Goal: Task Accomplishment & Management: Manage account settings

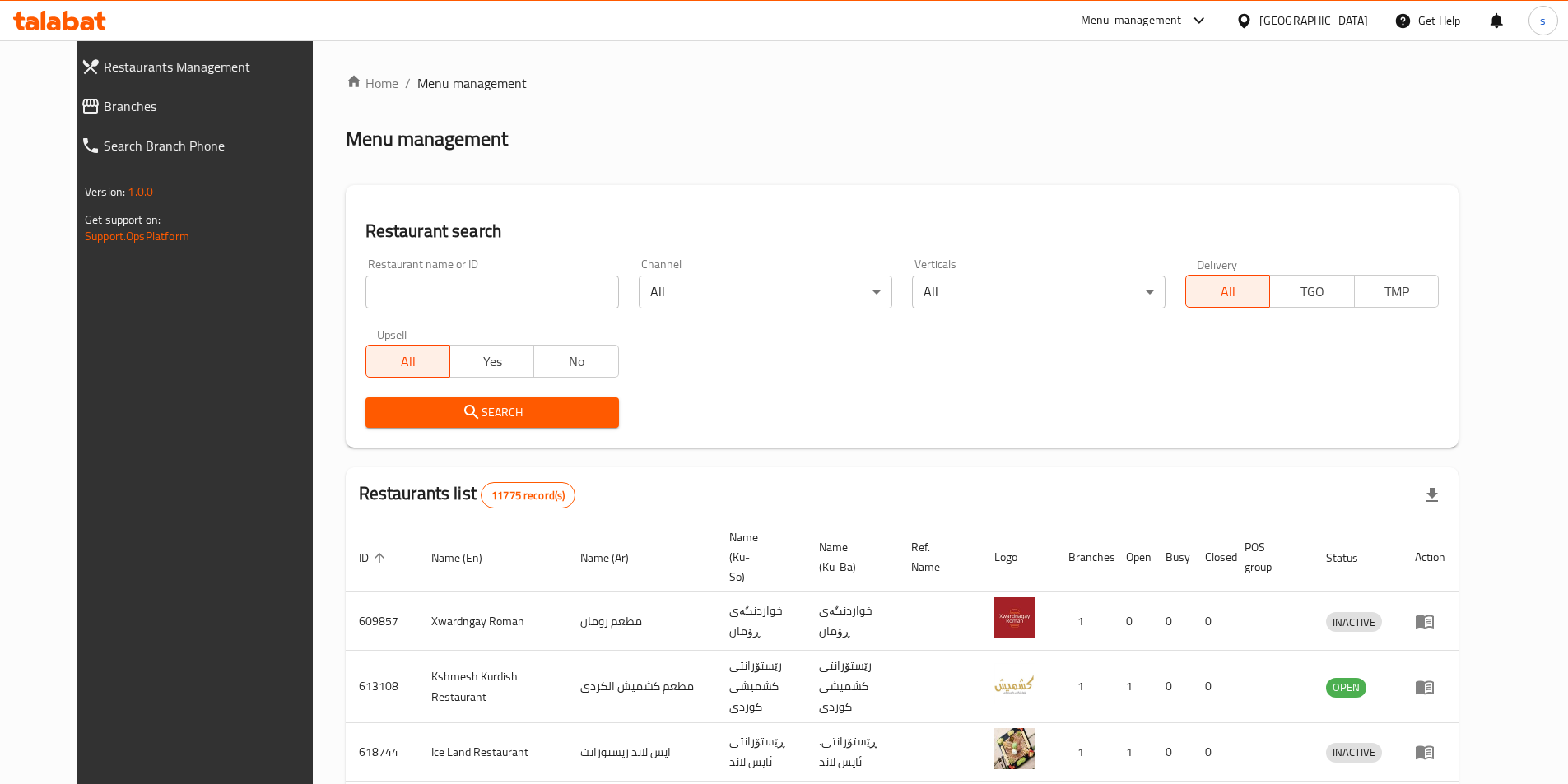
click at [369, 308] on div "Restaurant name or ID Restaurant name or ID" at bounding box center [493, 284] width 273 height 70
click at [371, 299] on input "search" at bounding box center [492, 293] width 253 height 33
paste input "650578"
type input "650578"
click button "Search" at bounding box center [492, 413] width 253 height 31
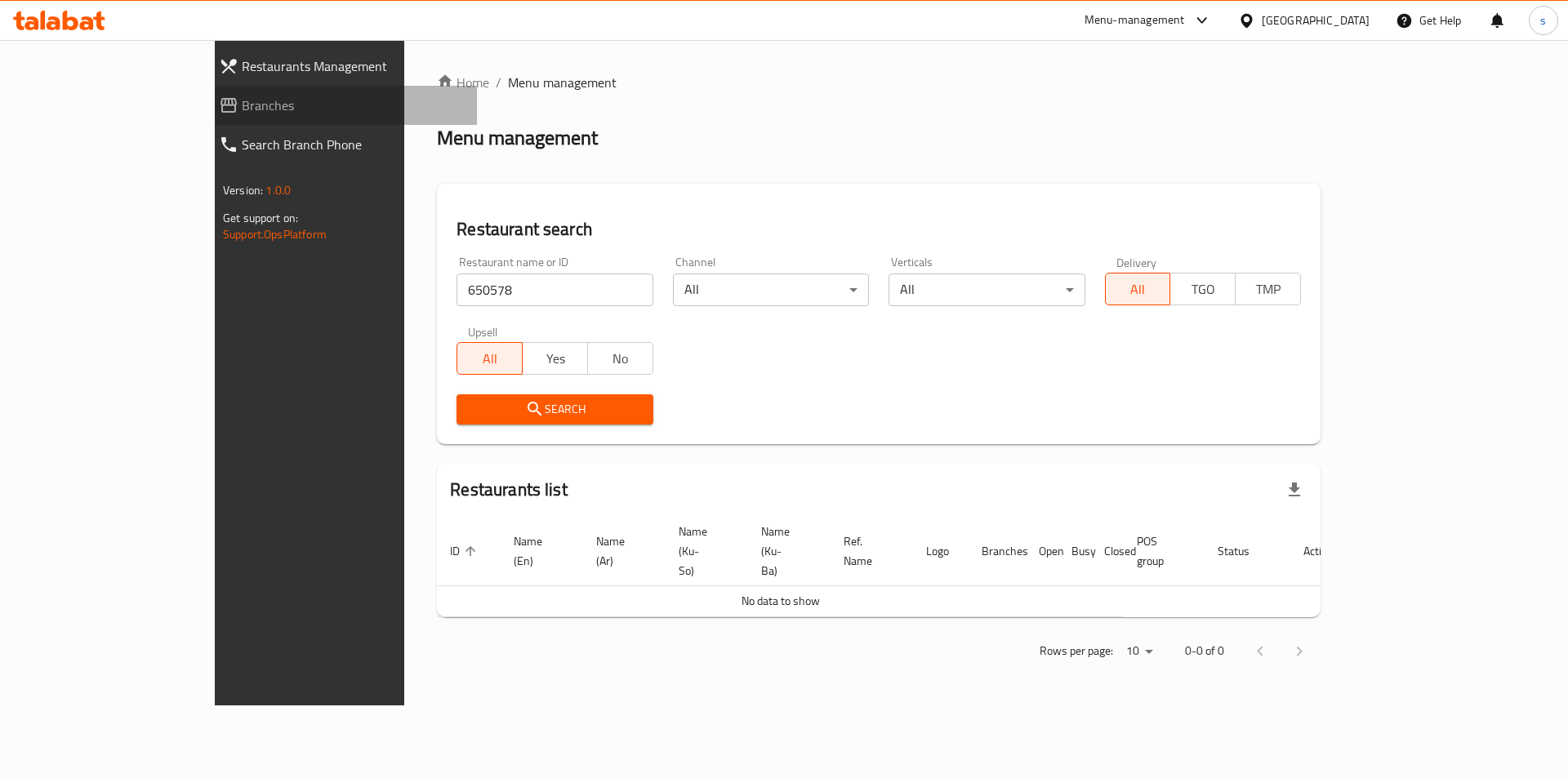
click at [206, 93] on link "Branches" at bounding box center [342, 105] width 271 height 39
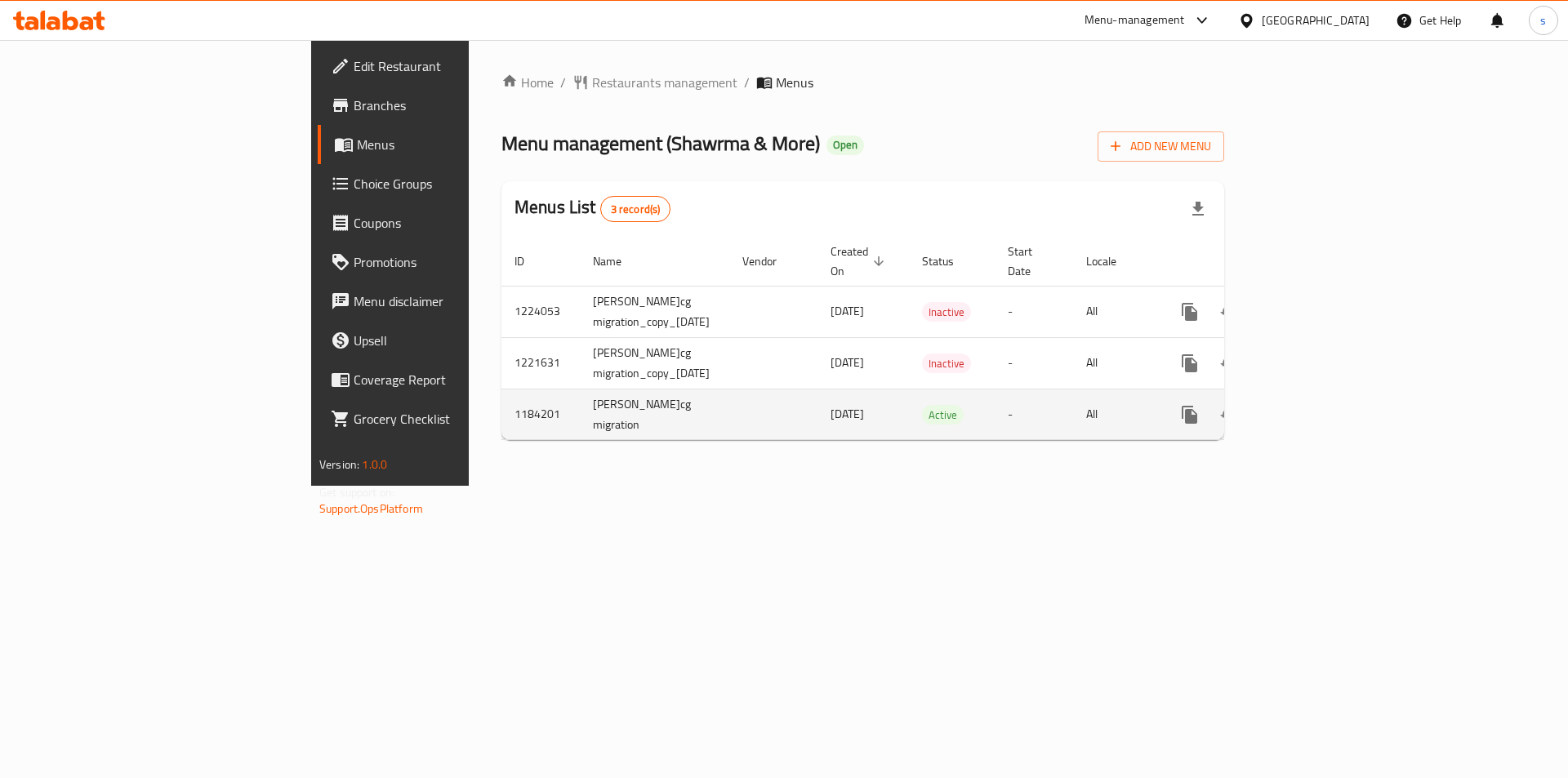
click at [1340, 396] on td "enhanced table" at bounding box center [1249, 414] width 183 height 51
click at [1315, 408] on icon "enhanced table" at bounding box center [1307, 415] width 15 height 15
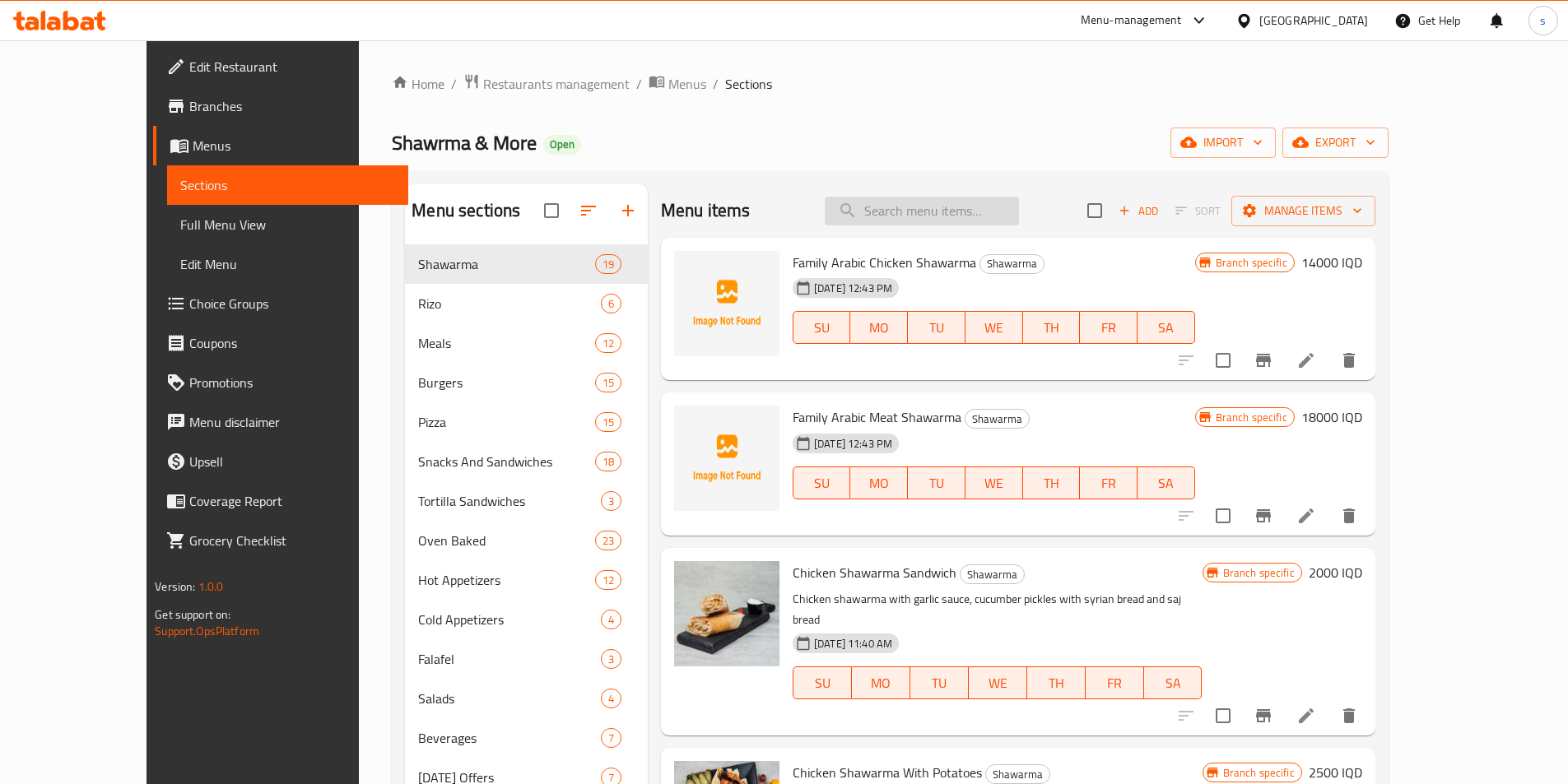
click at [983, 207] on input "search" at bounding box center [922, 210] width 195 height 29
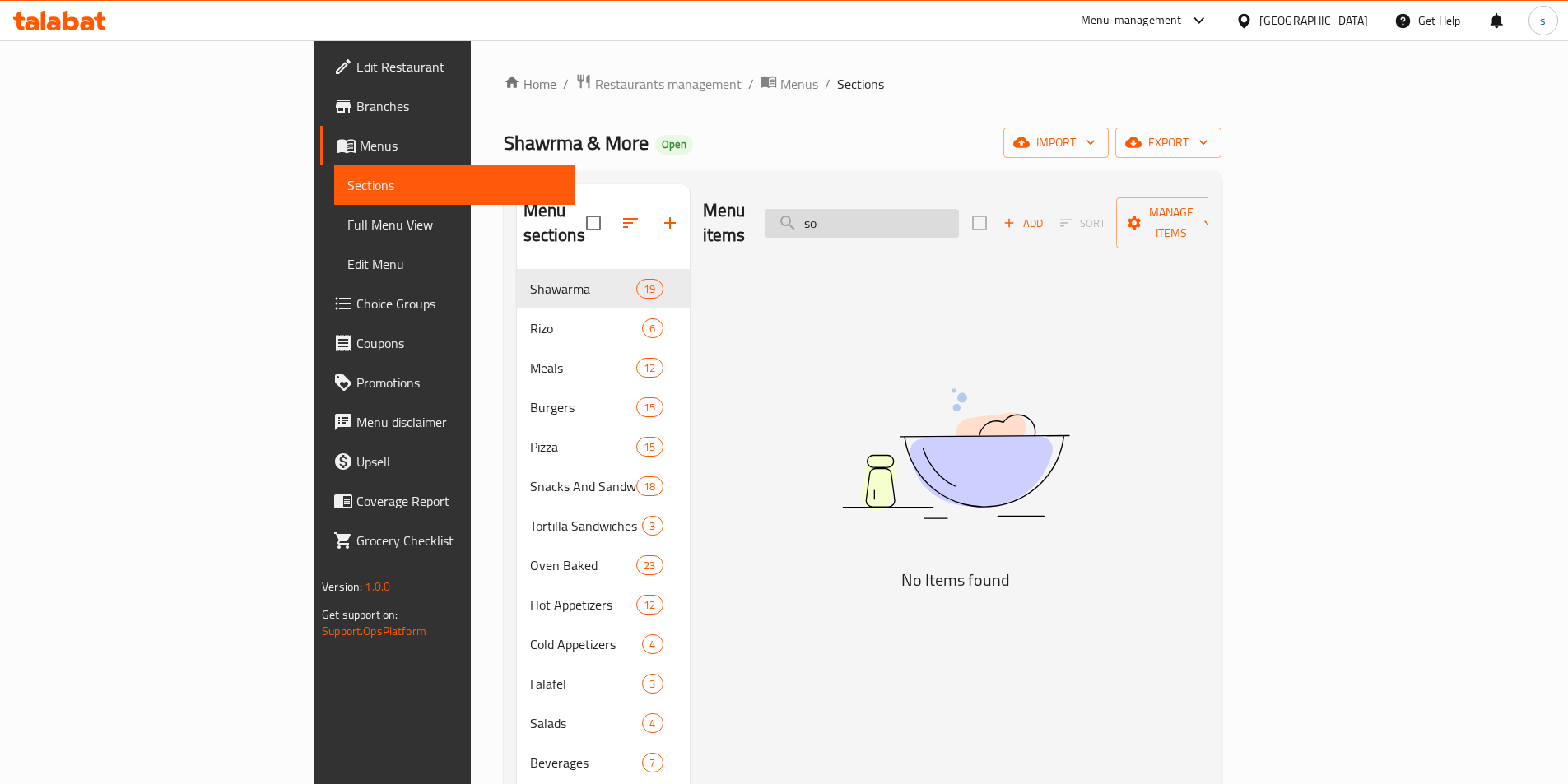
type input "s"
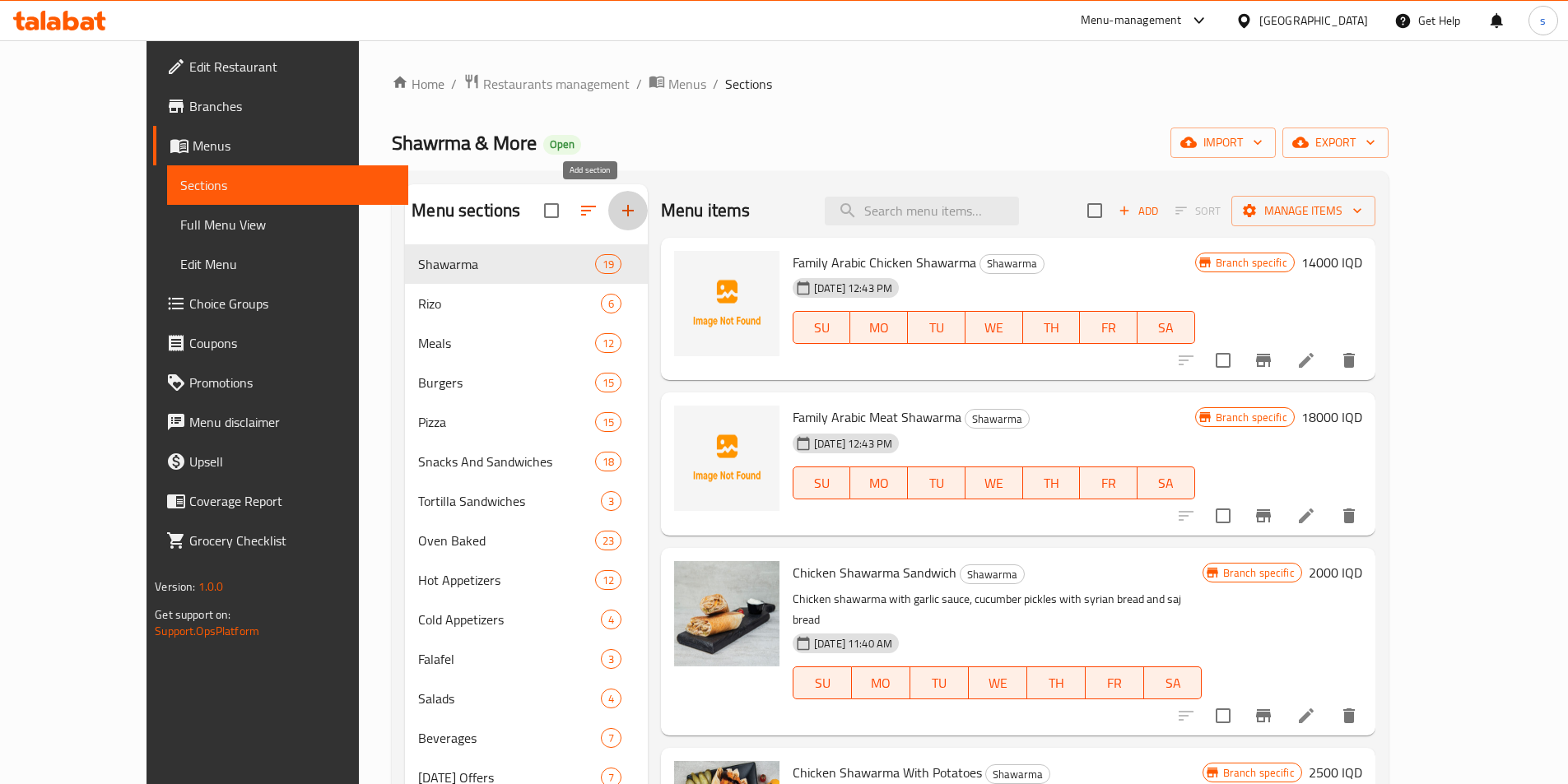
click at [622, 211] on icon "button" at bounding box center [628, 210] width 11 height 11
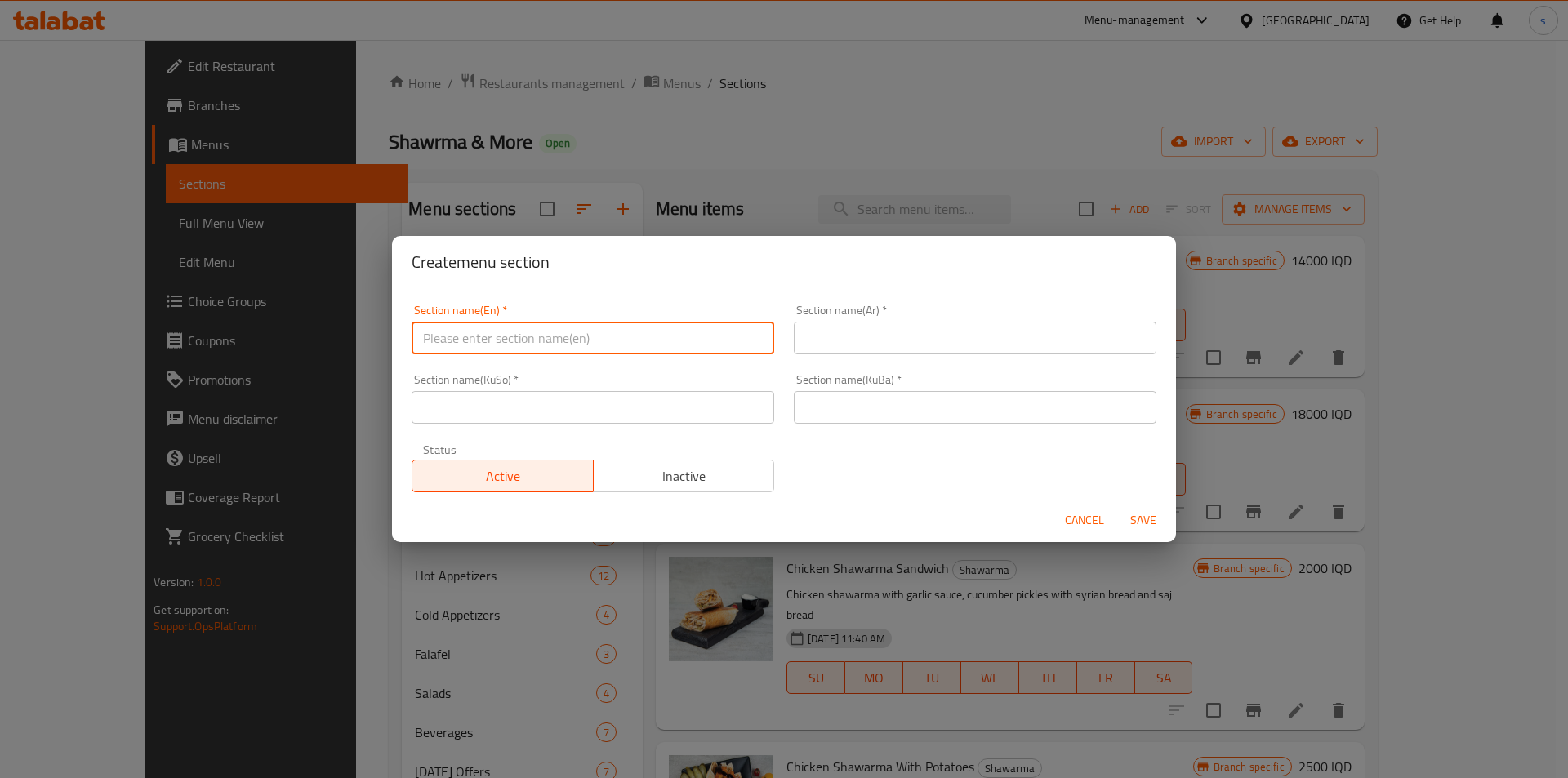
click at [547, 346] on input "text" at bounding box center [592, 338] width 363 height 33
paste input "Sauce"
type input "Sauce"
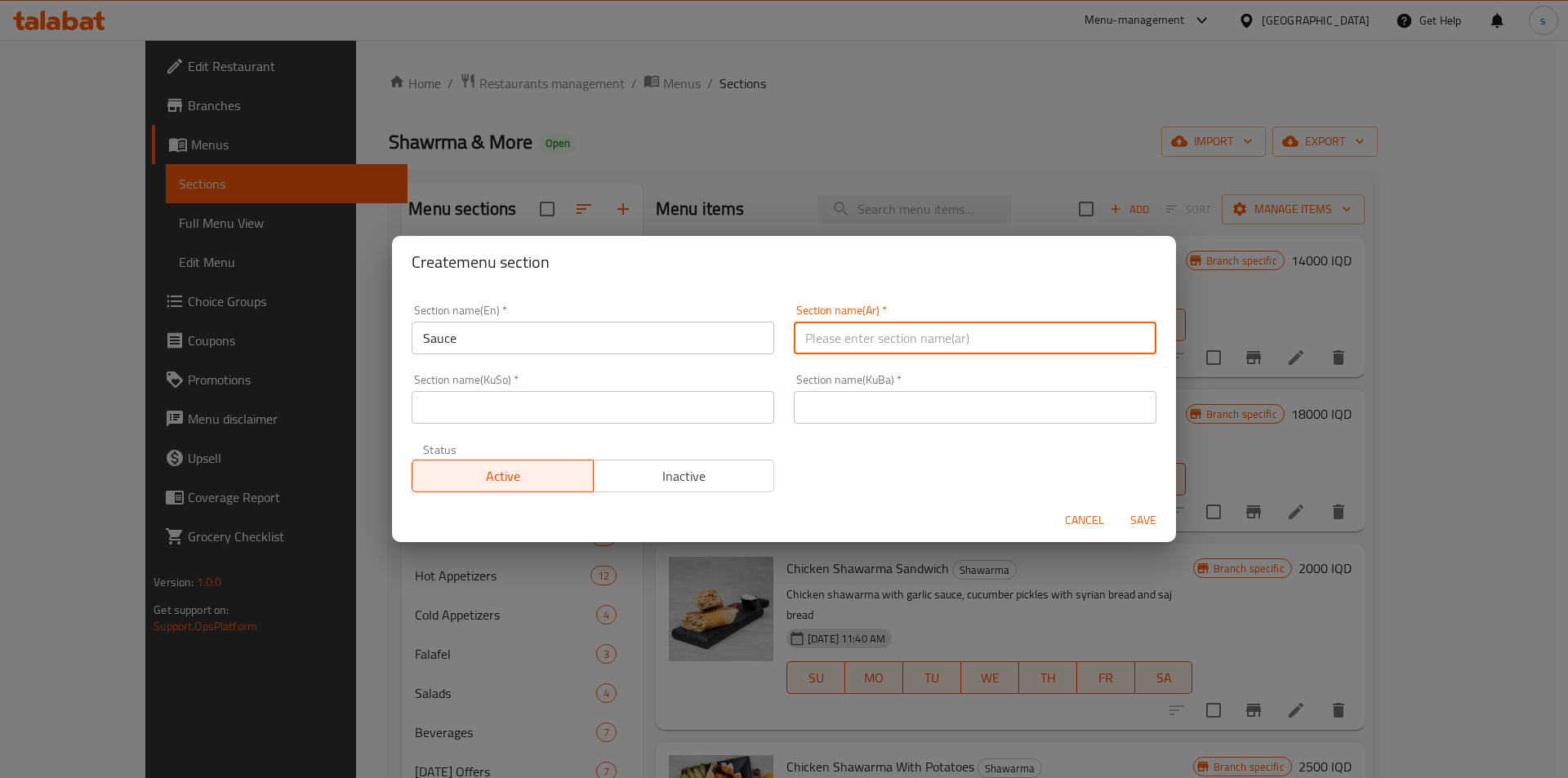
click at [950, 337] on input "text" at bounding box center [975, 338] width 363 height 33
paste input "صوص"
type input "صوص"
click at [598, 397] on input "text" at bounding box center [592, 408] width 363 height 33
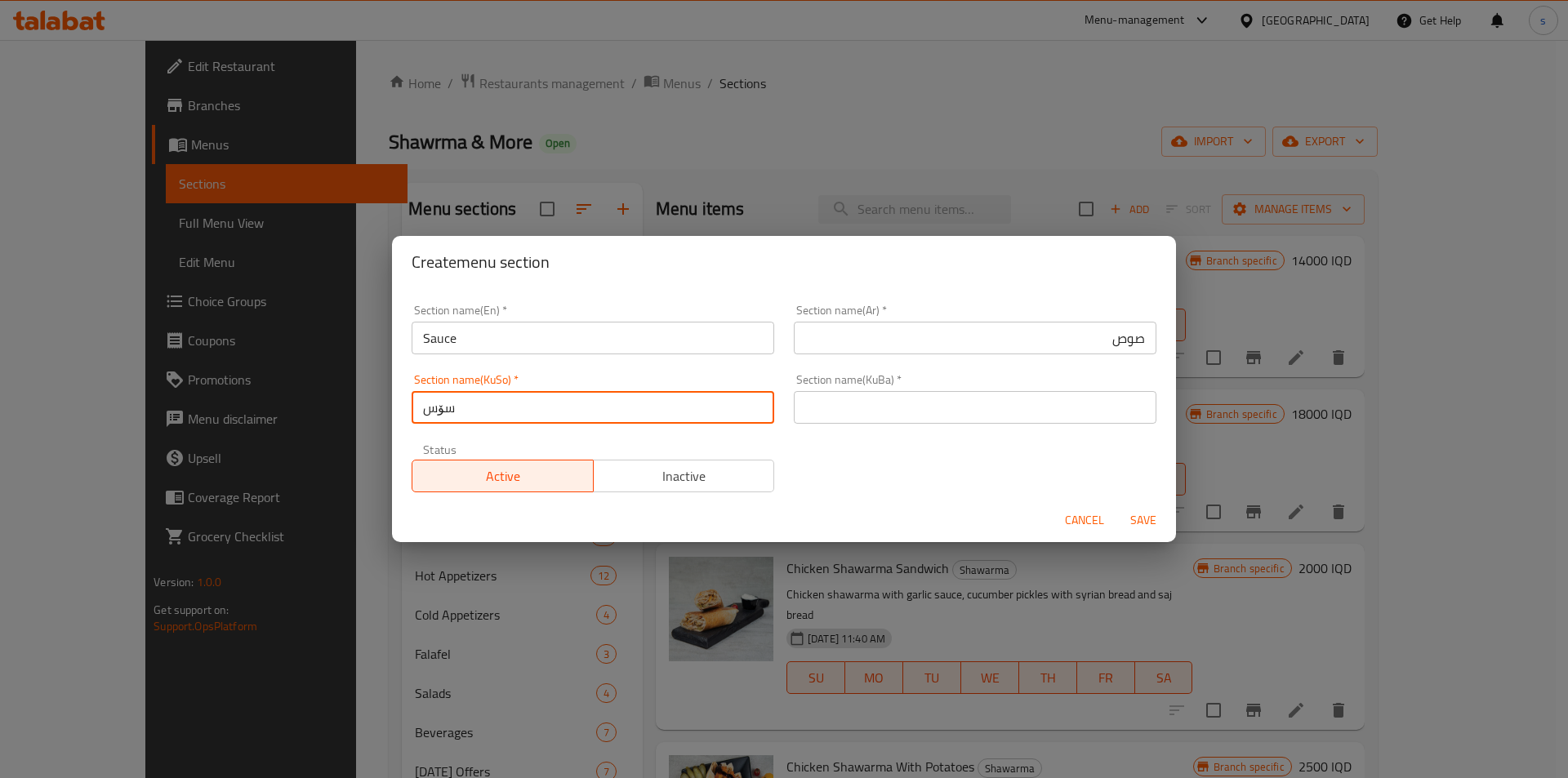
type input "سۆس"
click at [832, 393] on input "text" at bounding box center [975, 408] width 363 height 33
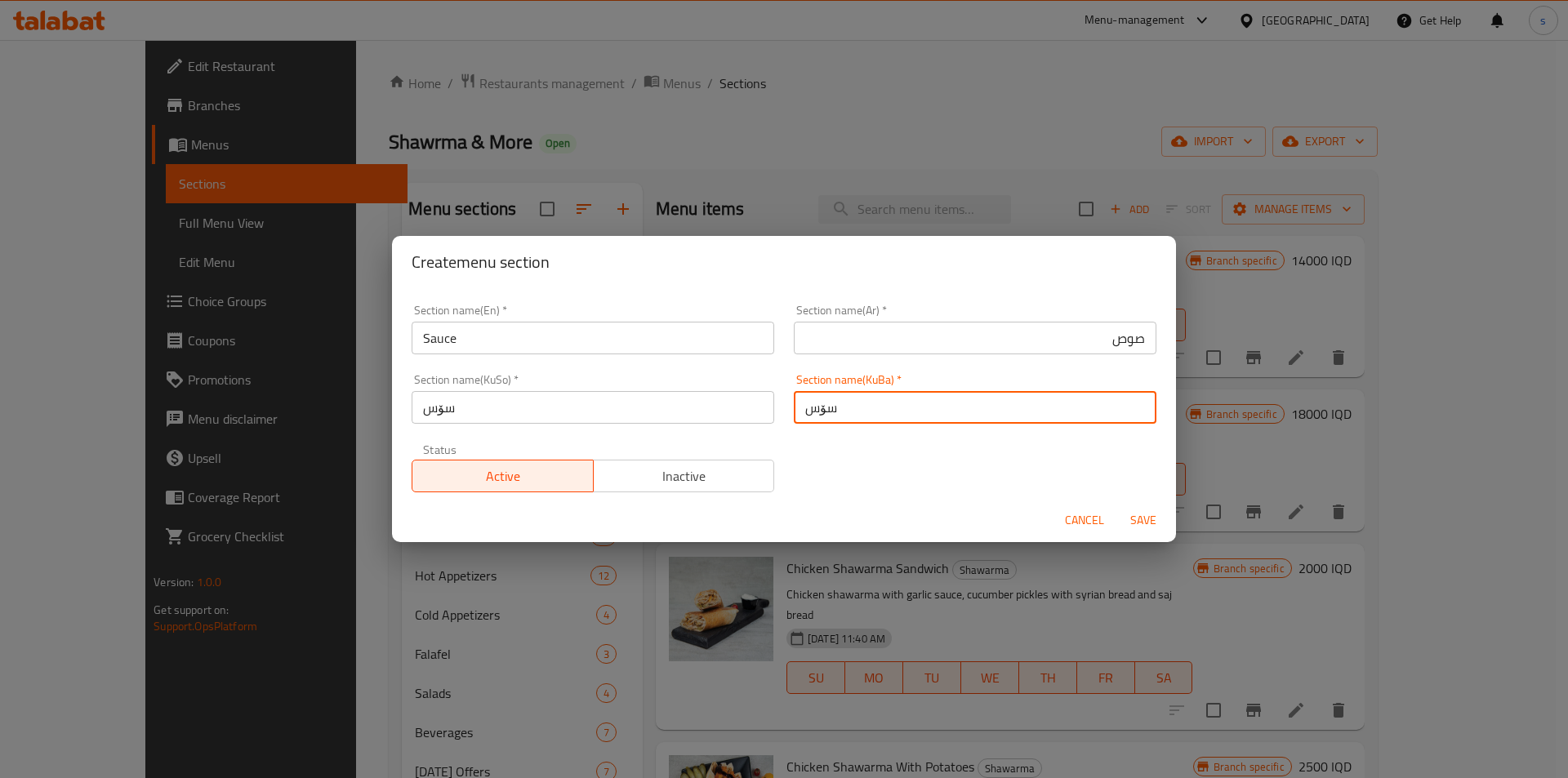
type input "سۆسەکان"
click at [878, 411] on input "سۆسەکان" at bounding box center [975, 408] width 363 height 33
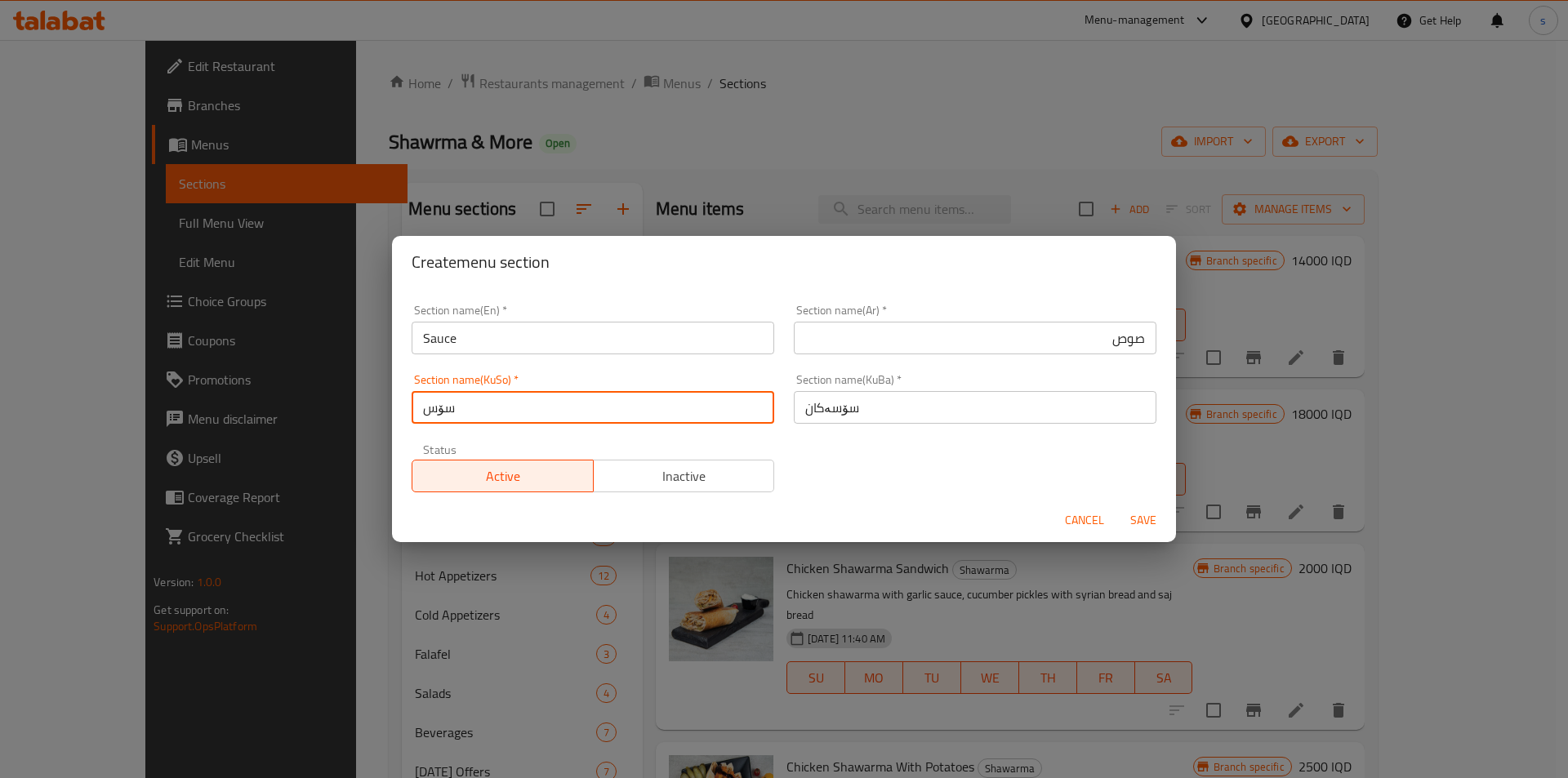
click at [666, 403] on input "سۆس" at bounding box center [592, 408] width 363 height 33
paste input "ەکان"
type input "سۆسەکان"
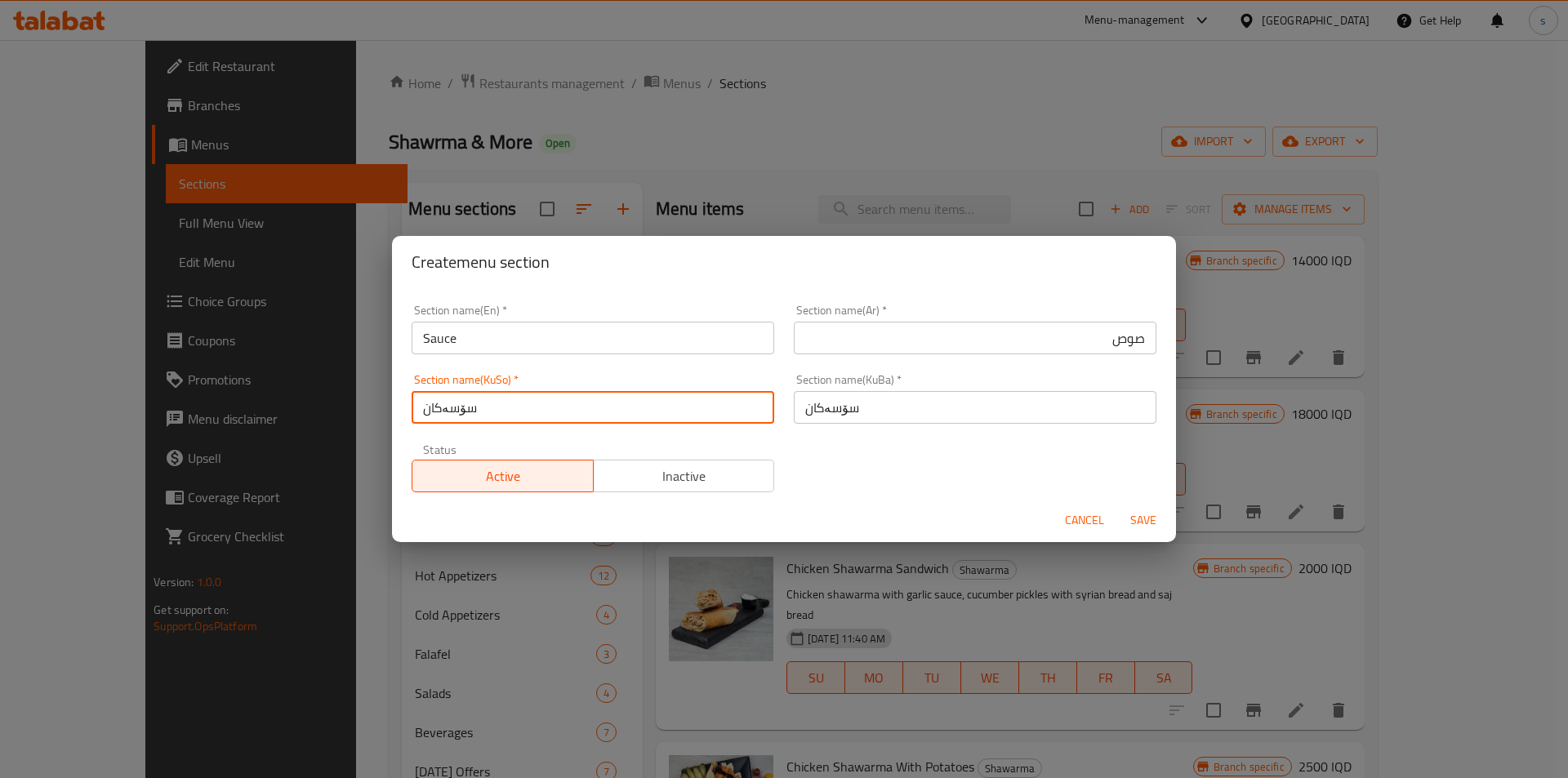
click at [1130, 337] on input "صوص" at bounding box center [975, 338] width 363 height 33
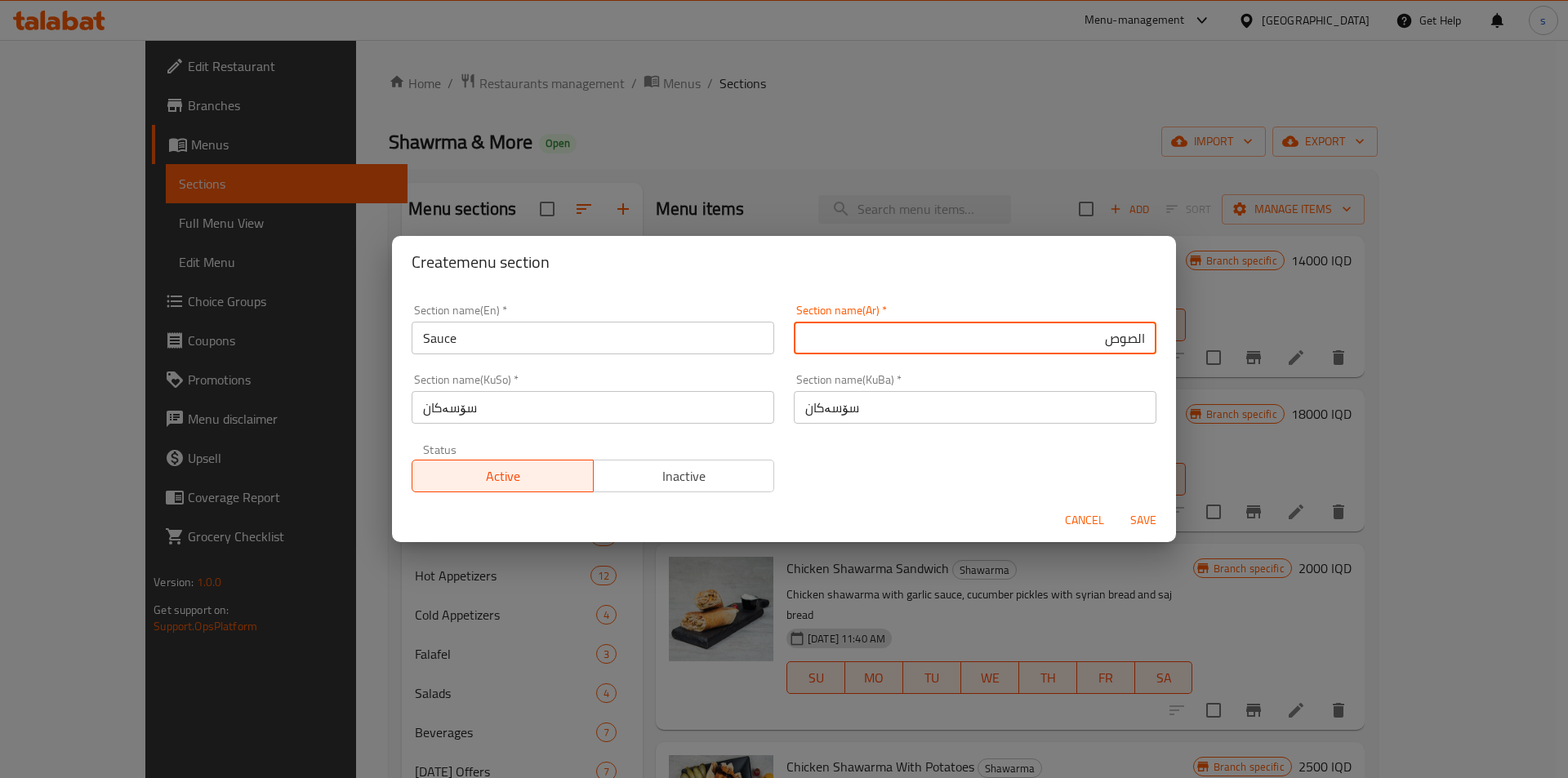
type input "الصوص"
click at [1139, 508] on button "Save" at bounding box center [1144, 520] width 52 height 30
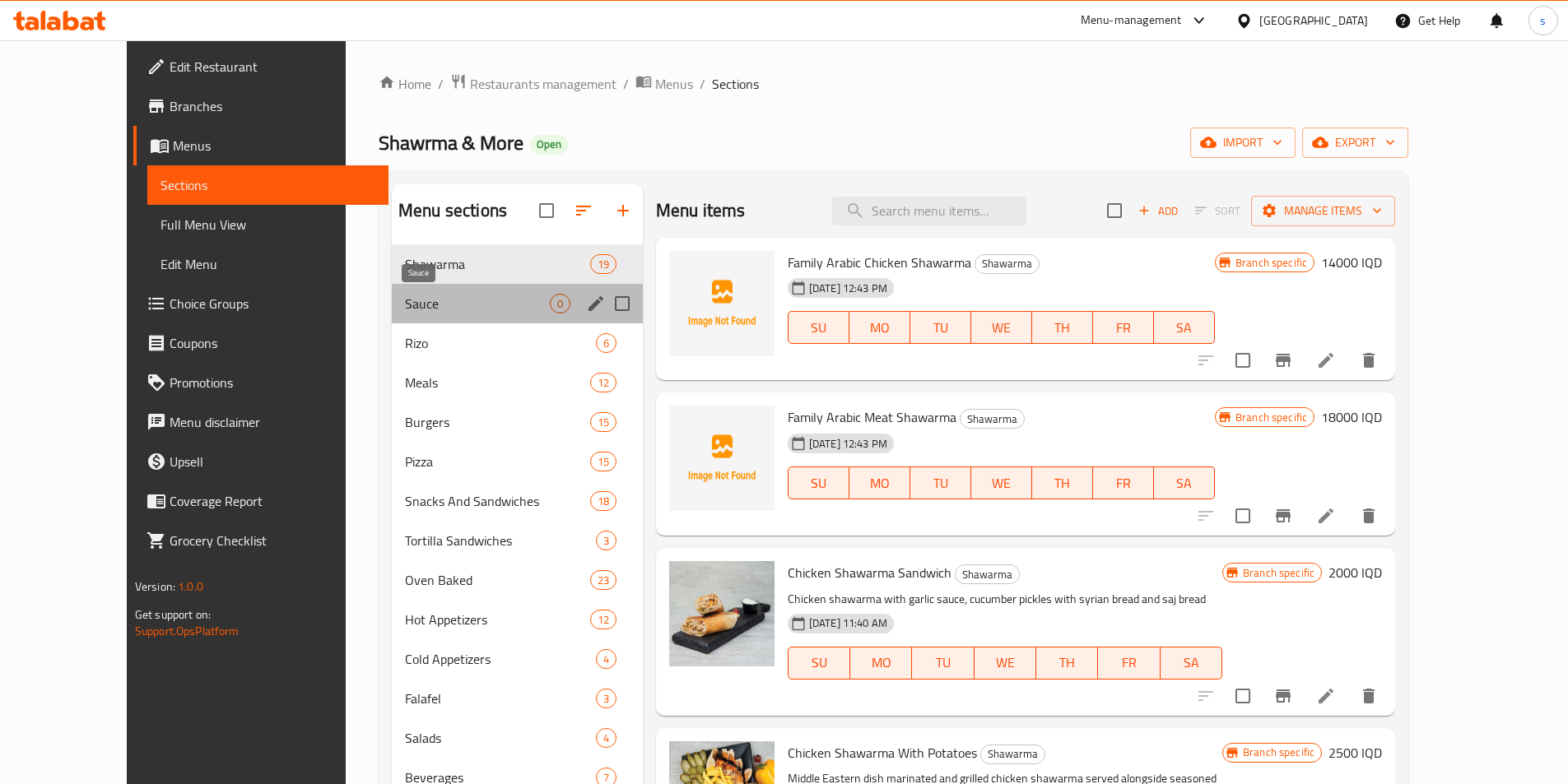
click at [416, 301] on span "Sauce" at bounding box center [477, 303] width 145 height 20
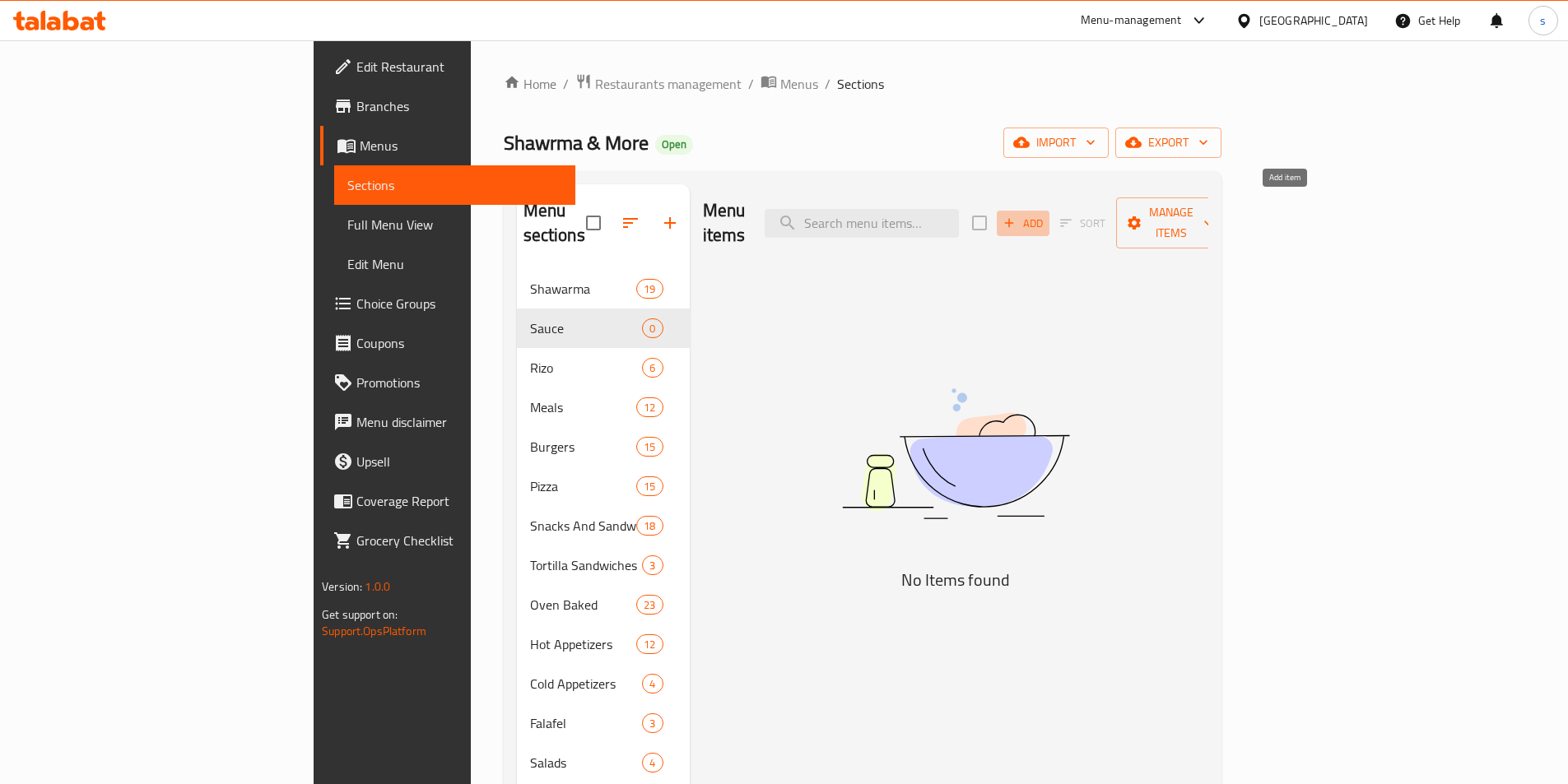
click at [1046, 214] on span "Add" at bounding box center [1023, 223] width 45 height 19
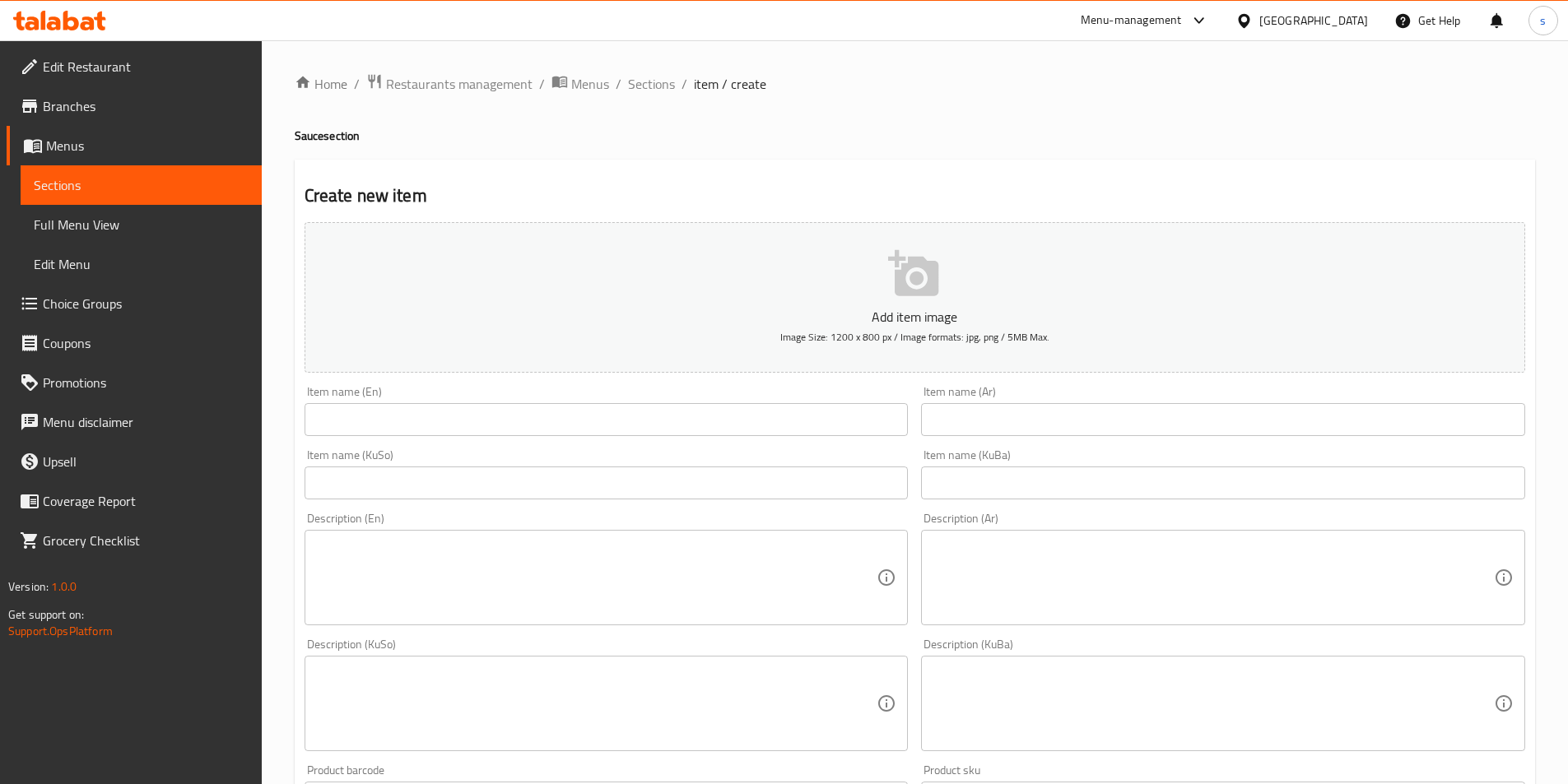
click at [484, 417] on input "text" at bounding box center [606, 420] width 604 height 33
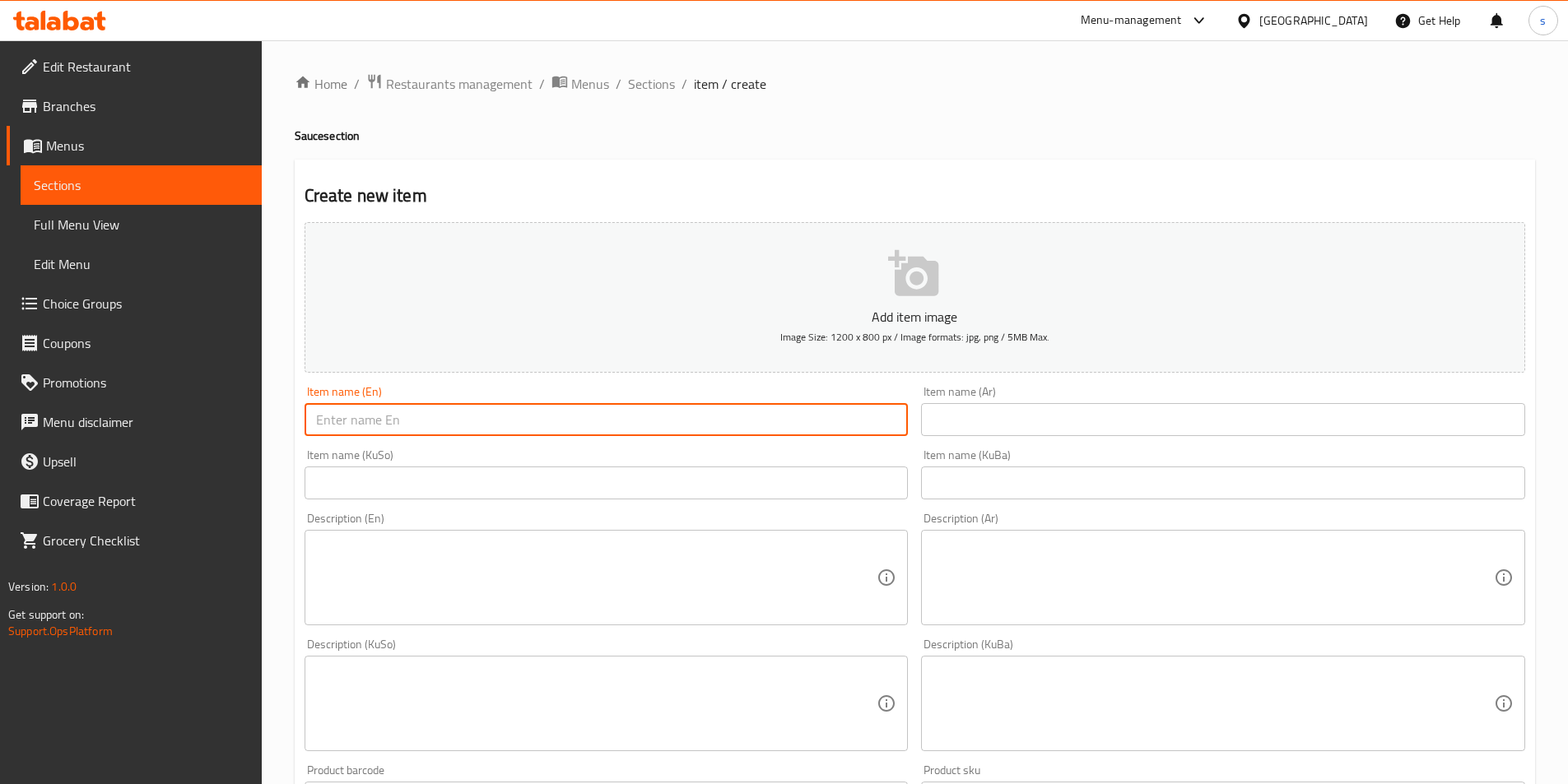
paste input "Small Garlic Dip"
type input "Small Garlic Dip"
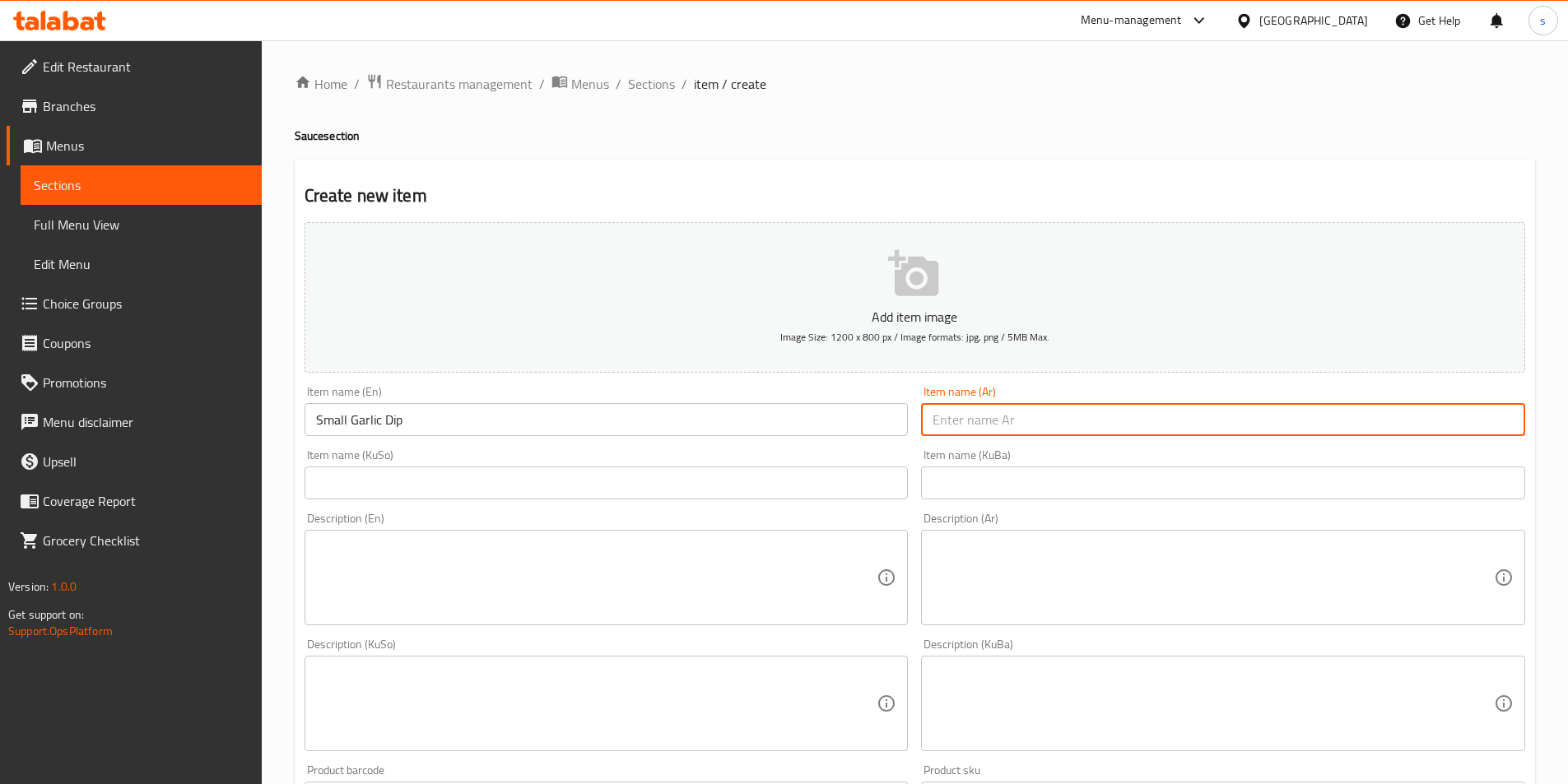
click at [996, 425] on input "text" at bounding box center [1223, 420] width 604 height 33
paste input "ثومية صغير"
type input "ثومية صغير"
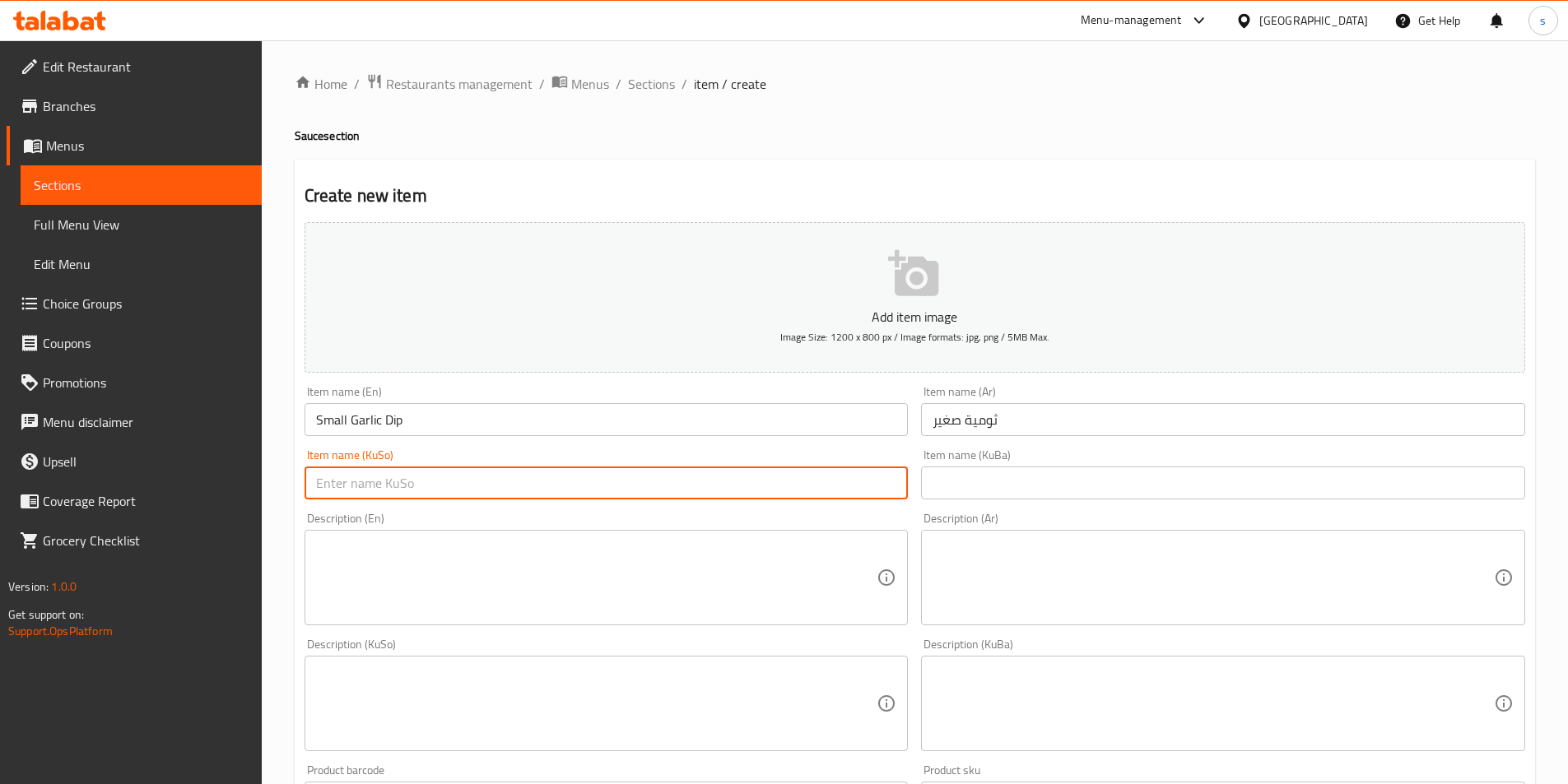
click at [829, 479] on input "text" at bounding box center [606, 483] width 604 height 33
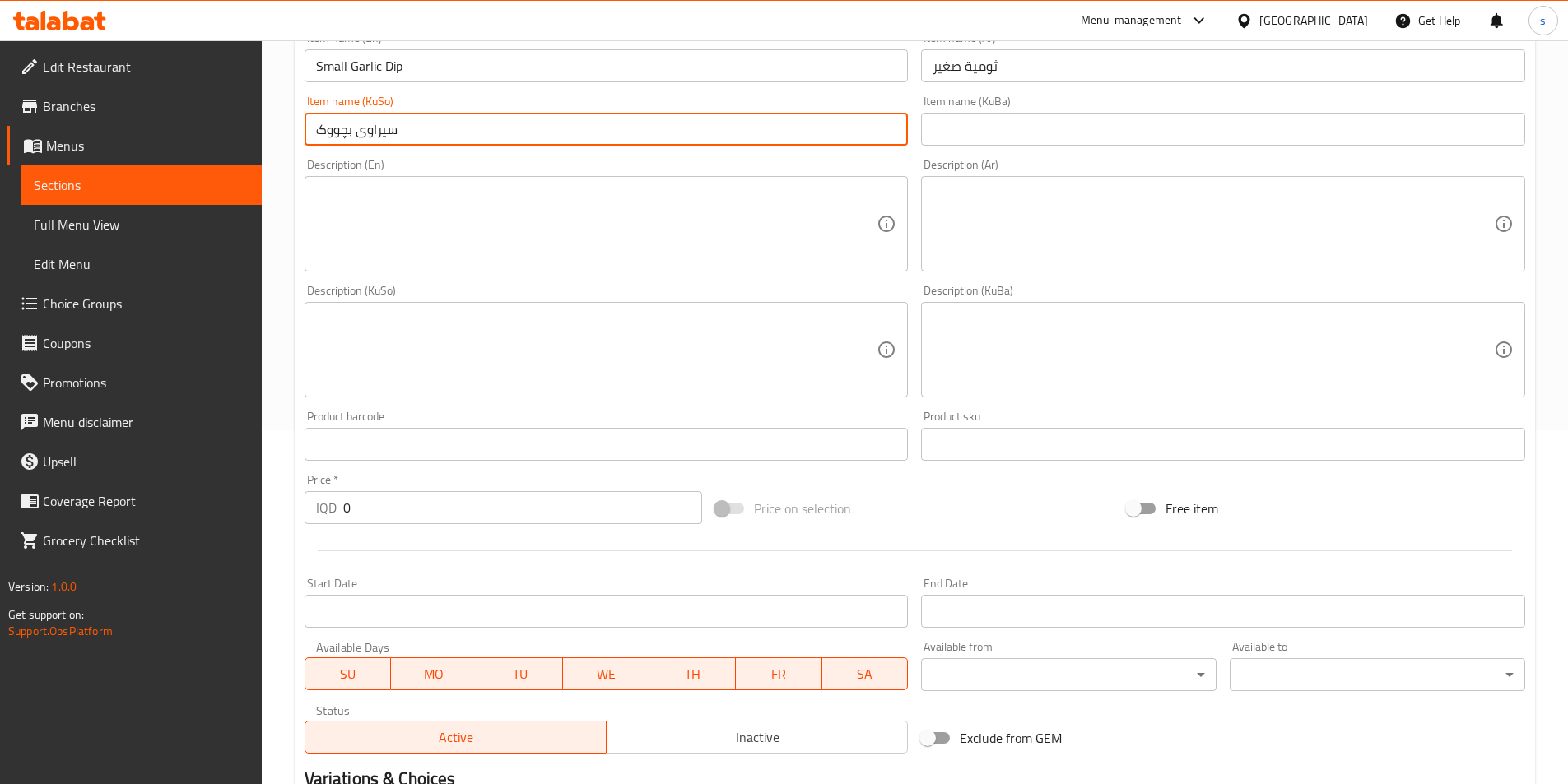
scroll to position [364, 0]
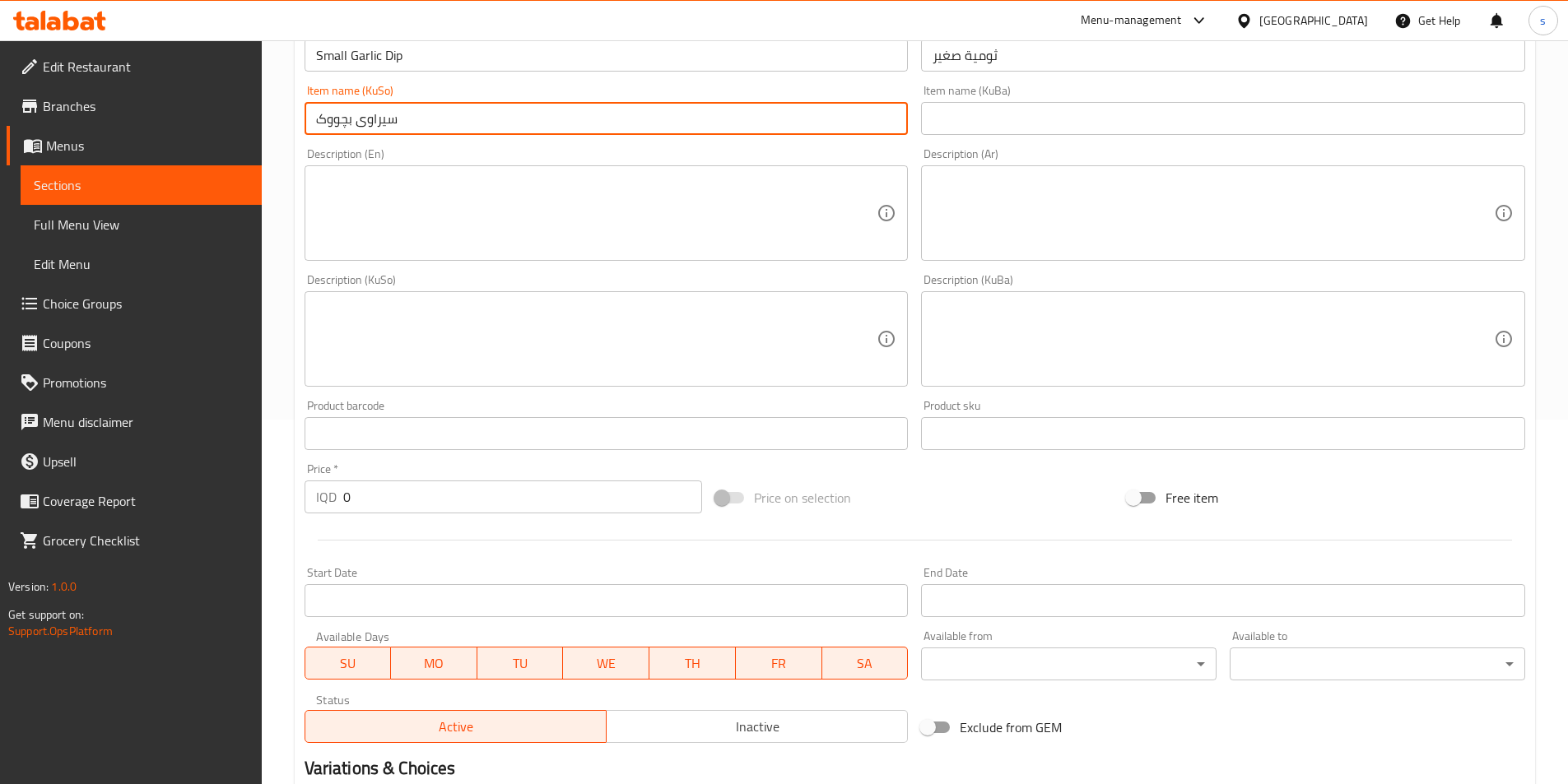
type input "سیراوی بچووک"
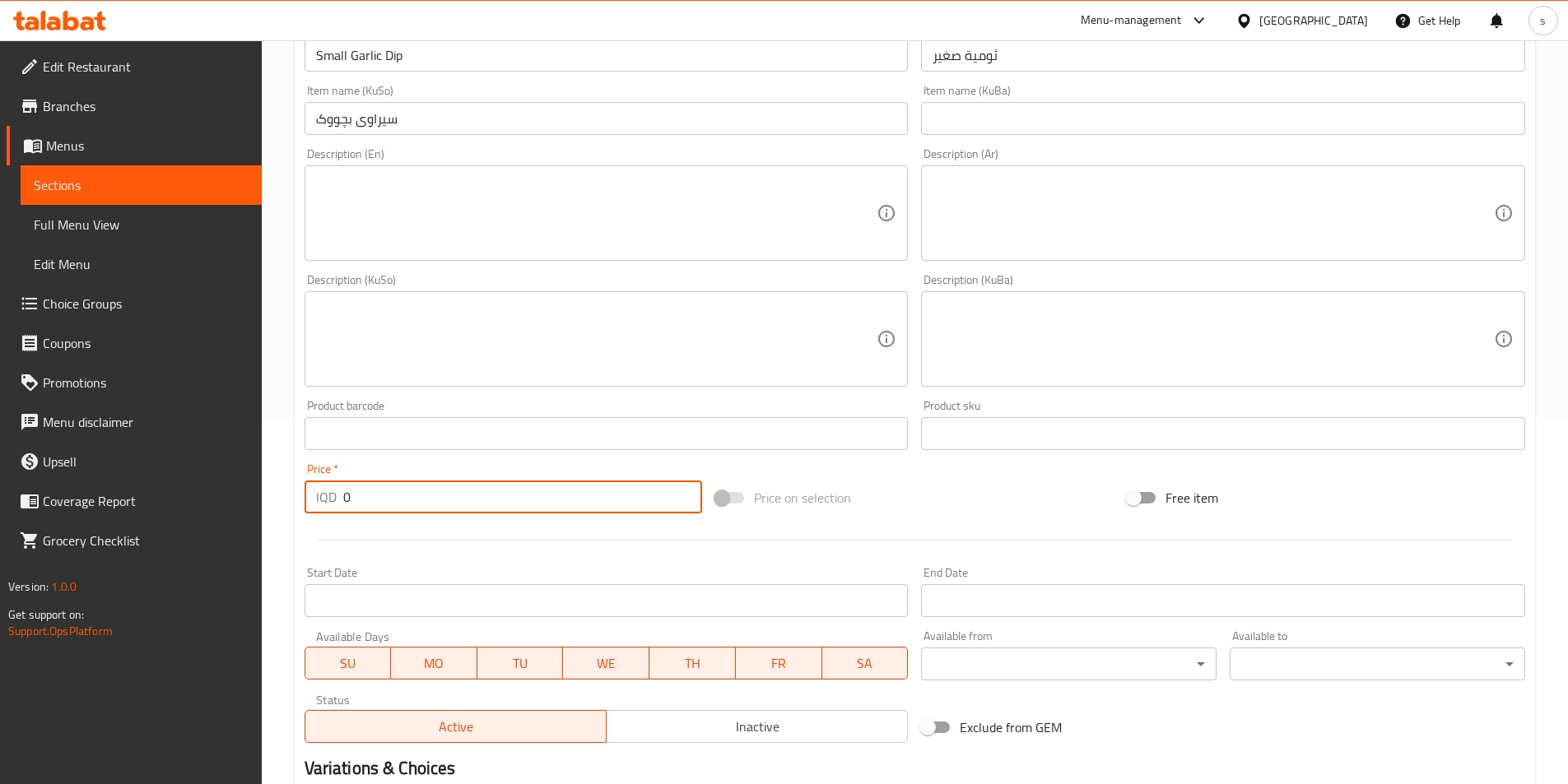
drag, startPoint x: 408, startPoint y: 491, endPoint x: 322, endPoint y: 509, distance: 87.9
click at [322, 509] on div "IQD 0 Price *" at bounding box center [503, 497] width 398 height 33
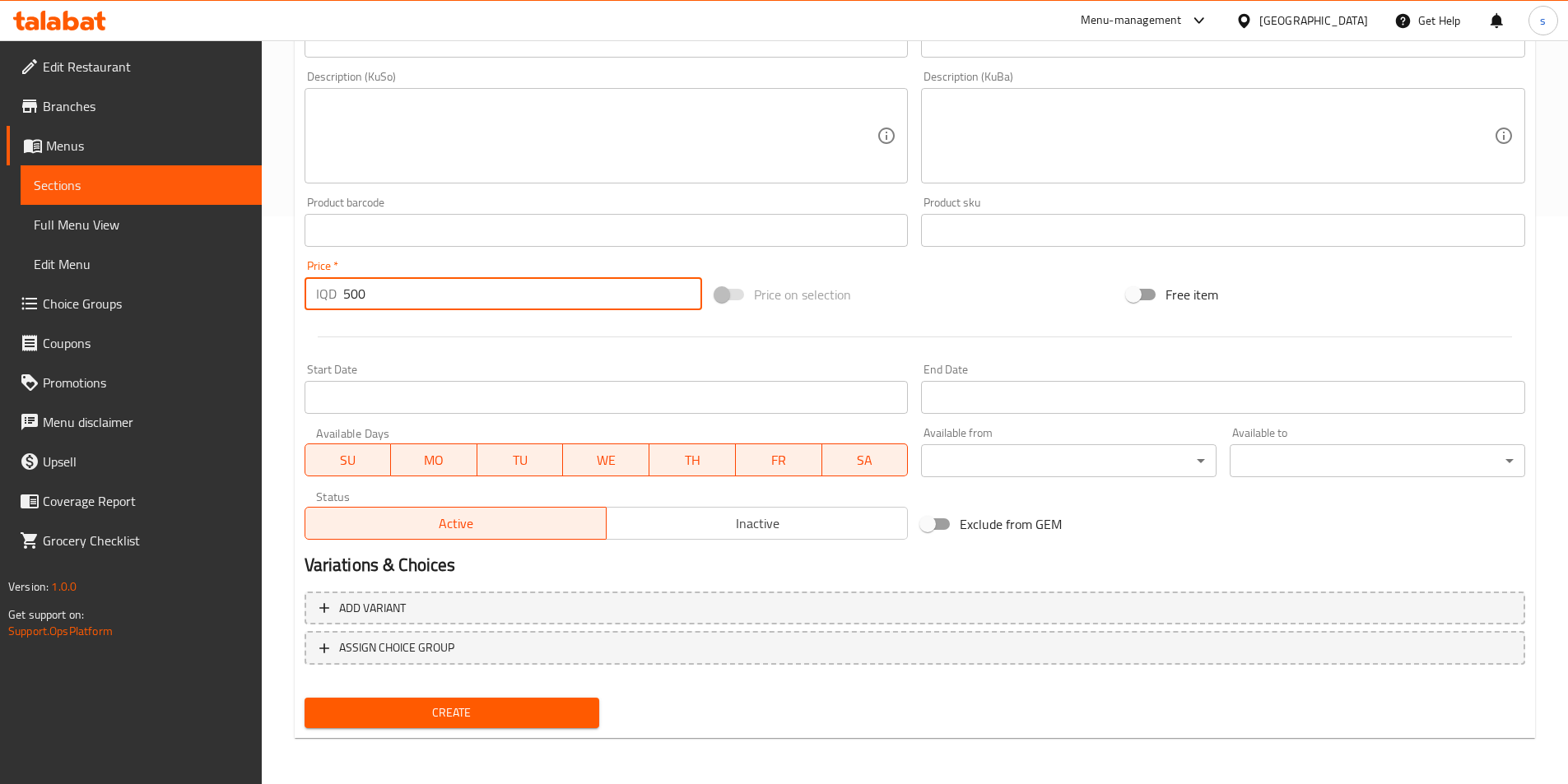
type input "500"
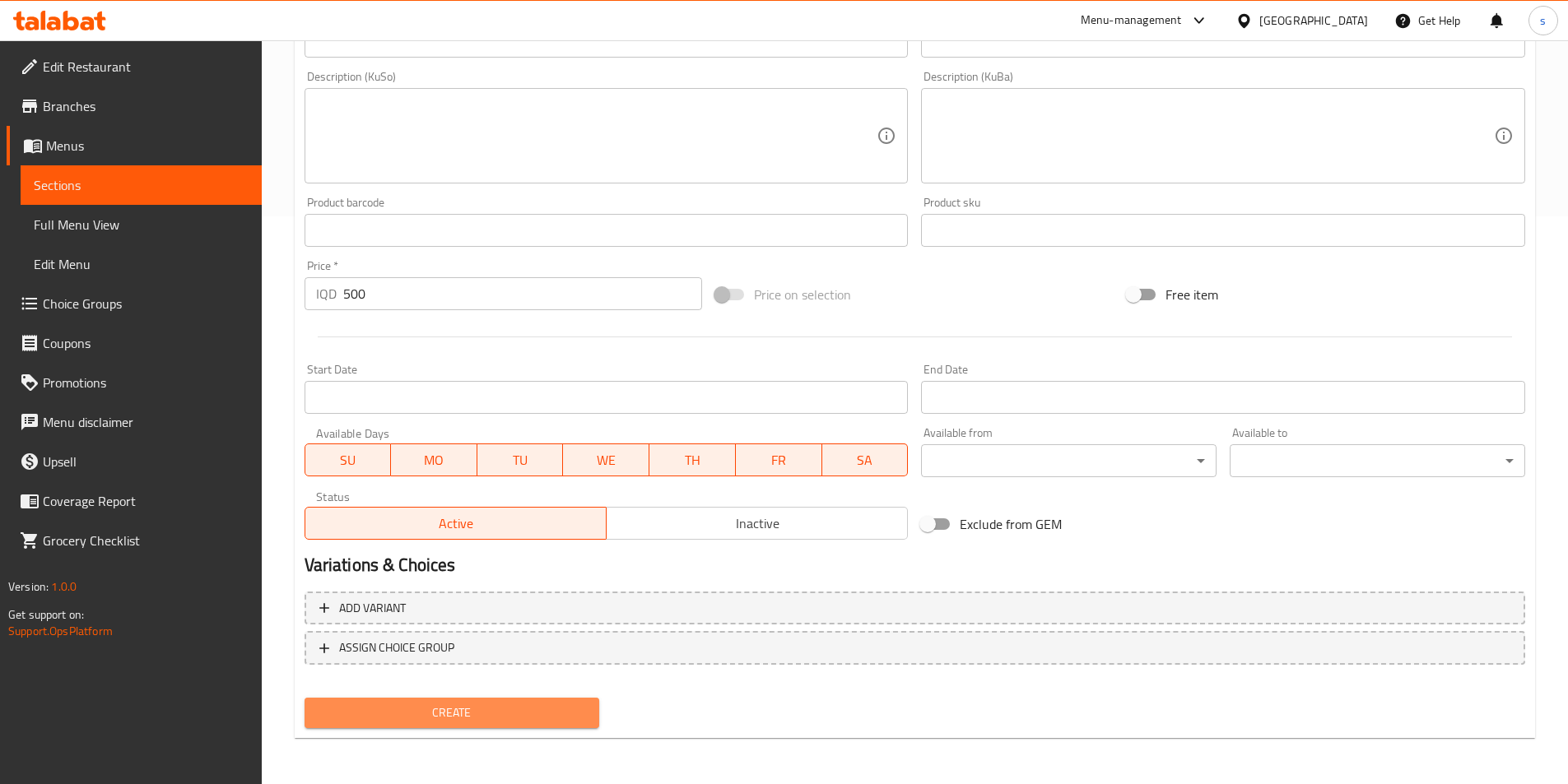
click at [474, 711] on span "Create" at bounding box center [451, 712] width 269 height 20
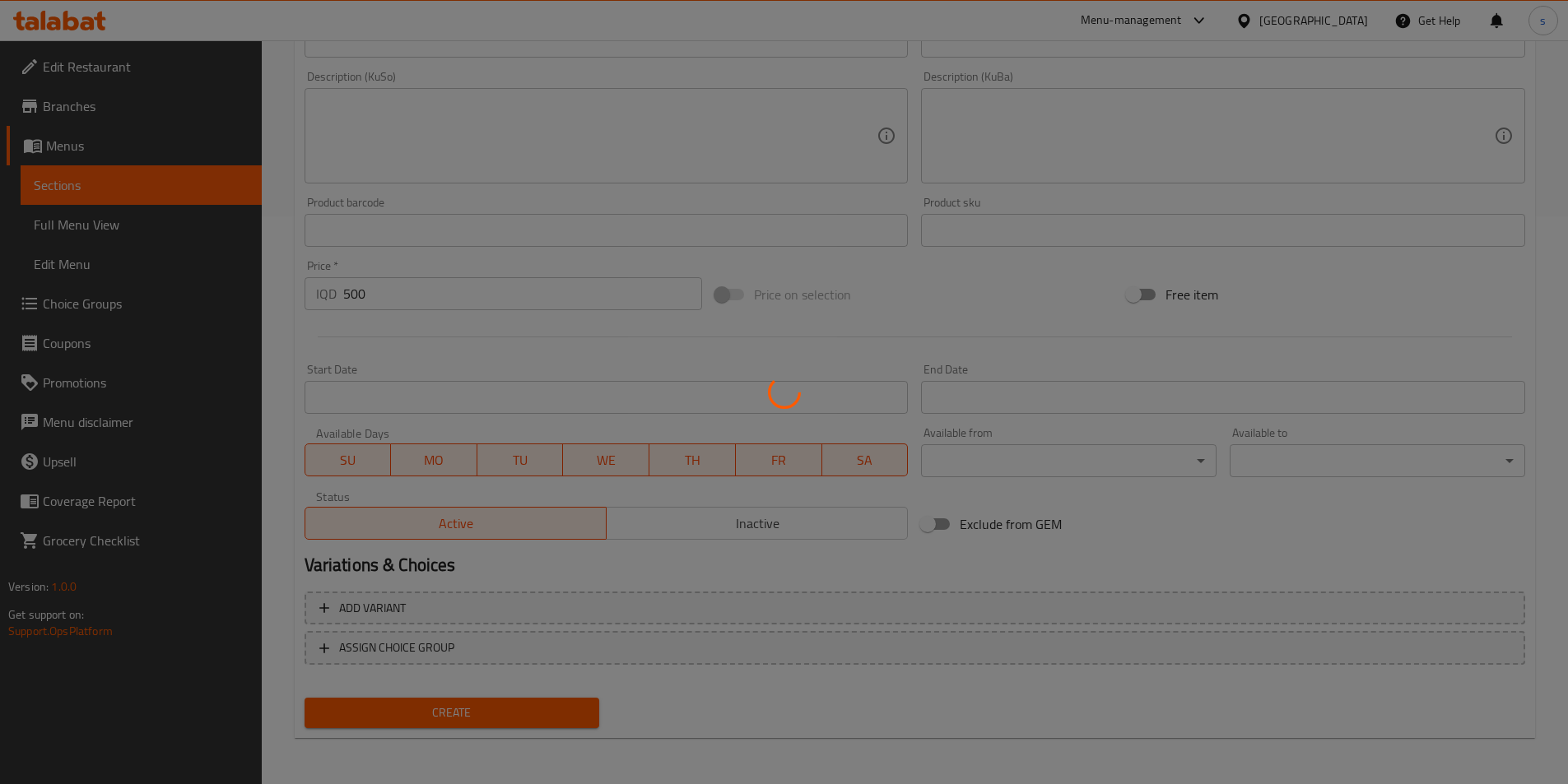
type input "0"
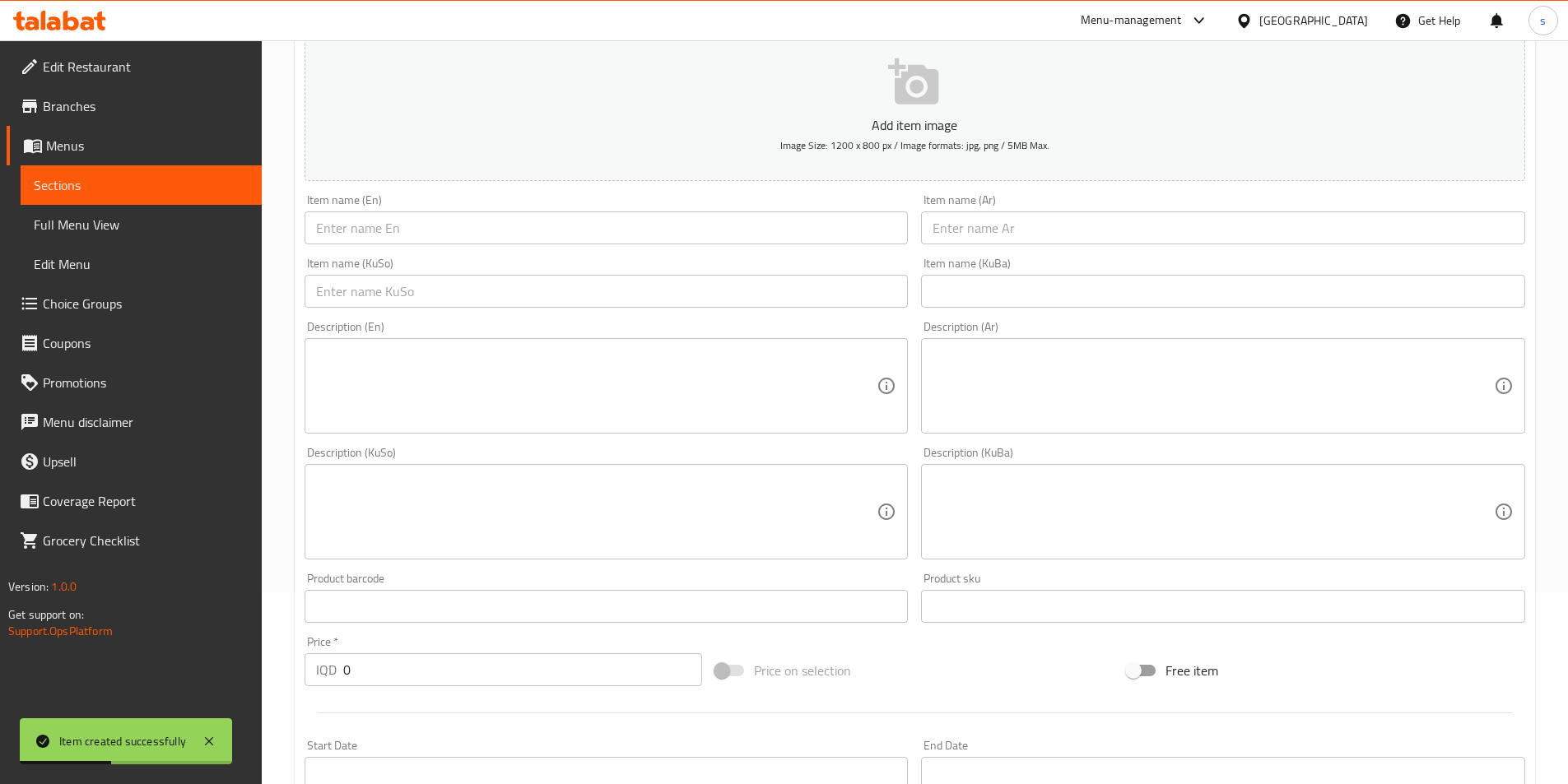
scroll to position [187, 0]
click at [500, 229] on input "text" at bounding box center [606, 232] width 604 height 33
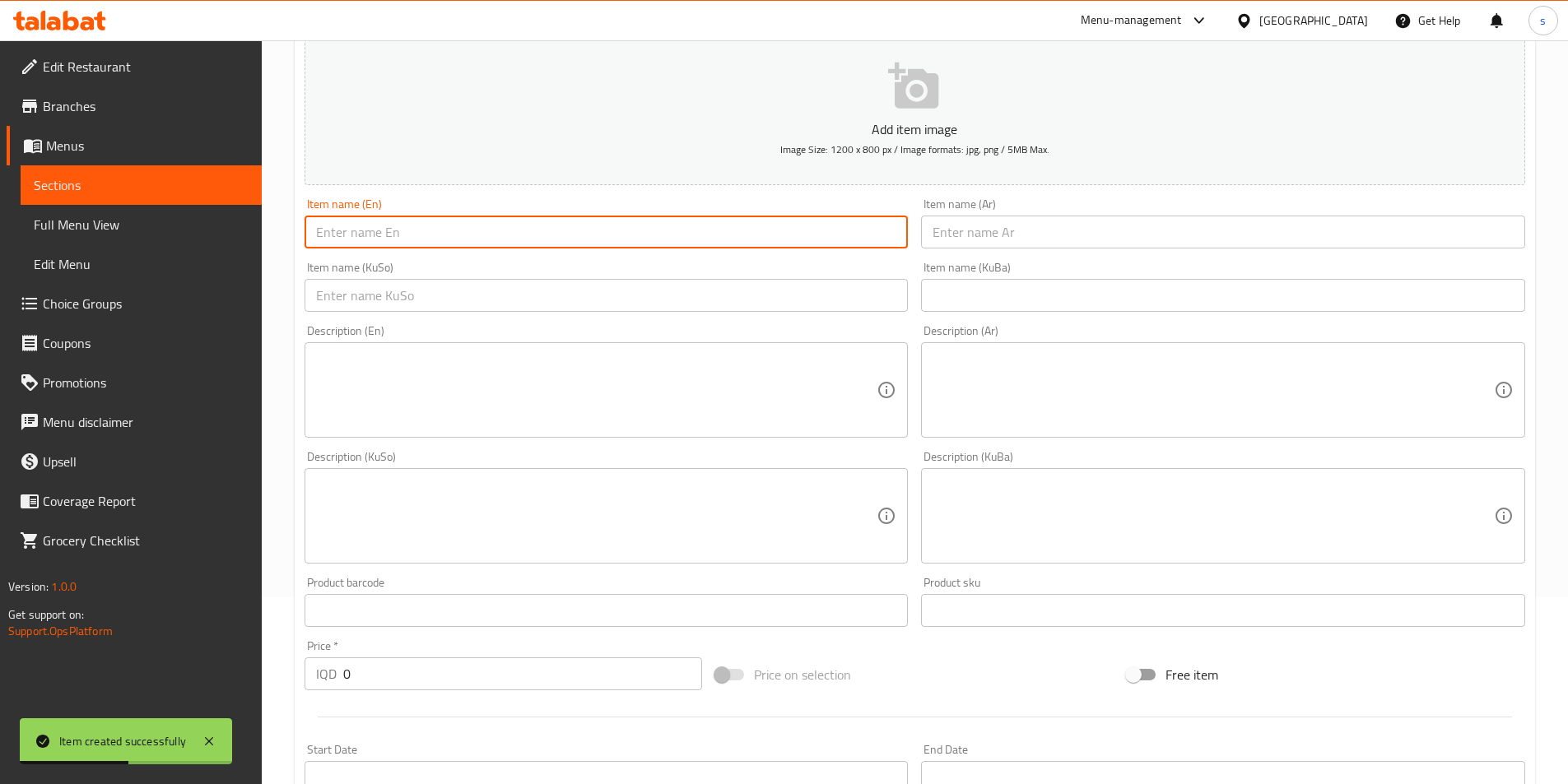
paste input "Large Garlic Dip"
type input "Large Garlic Dip"
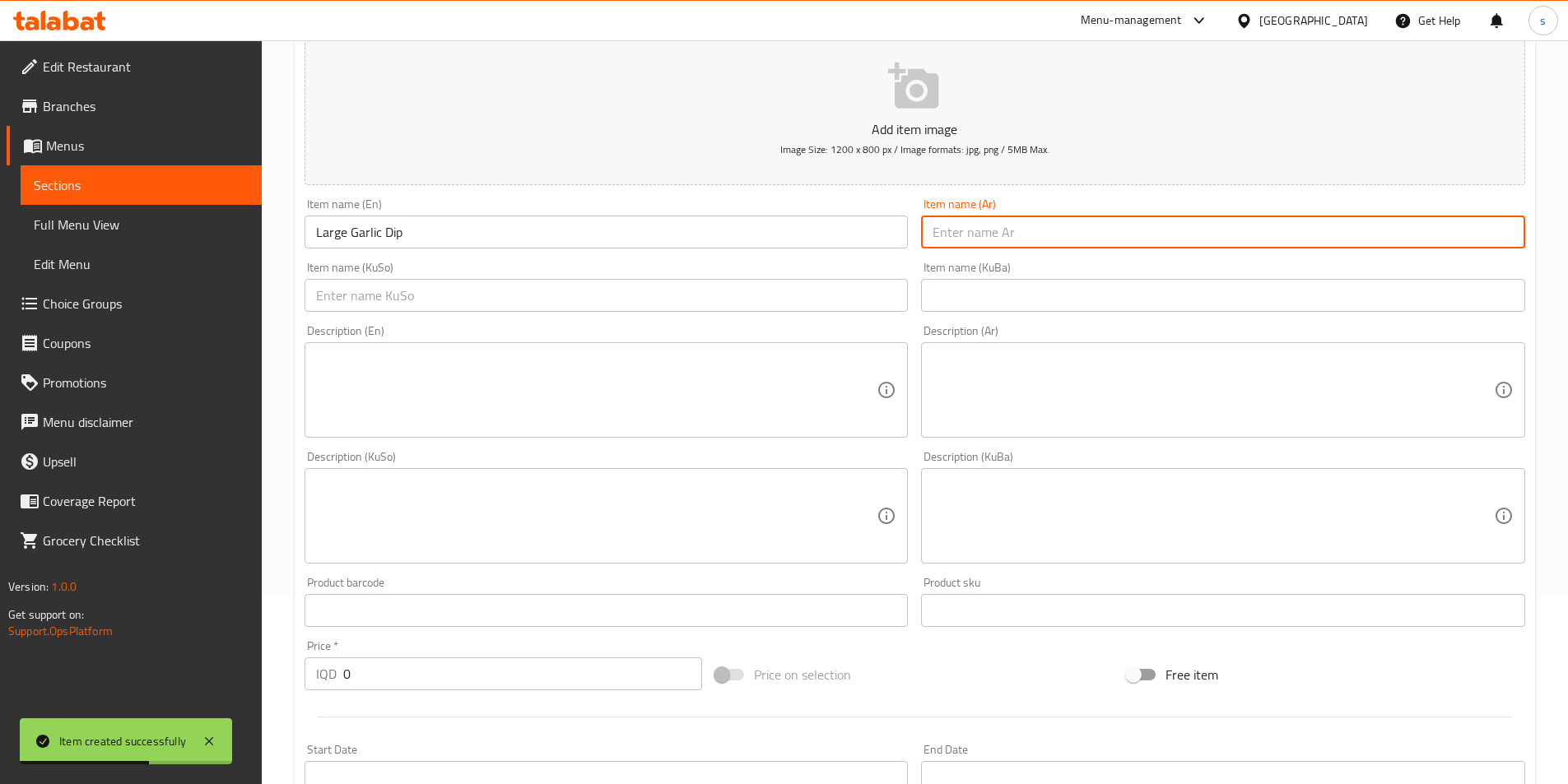
click at [987, 230] on input "text" at bounding box center [1223, 232] width 604 height 33
paste input "ثومية كبير"
type input "ثومية كبير"
click at [842, 304] on input "text" at bounding box center [606, 295] width 604 height 33
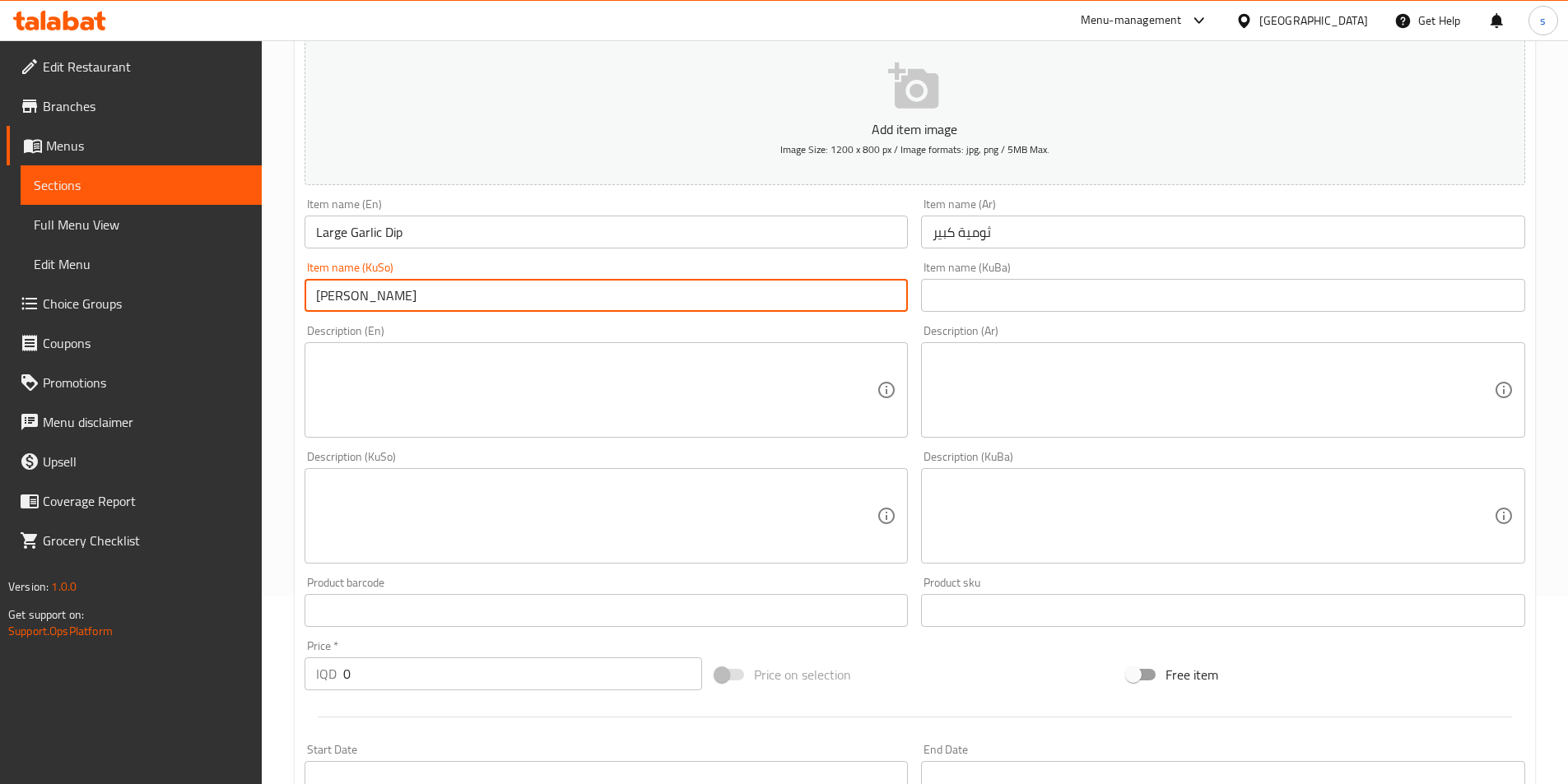
type input "[PERSON_NAME]"
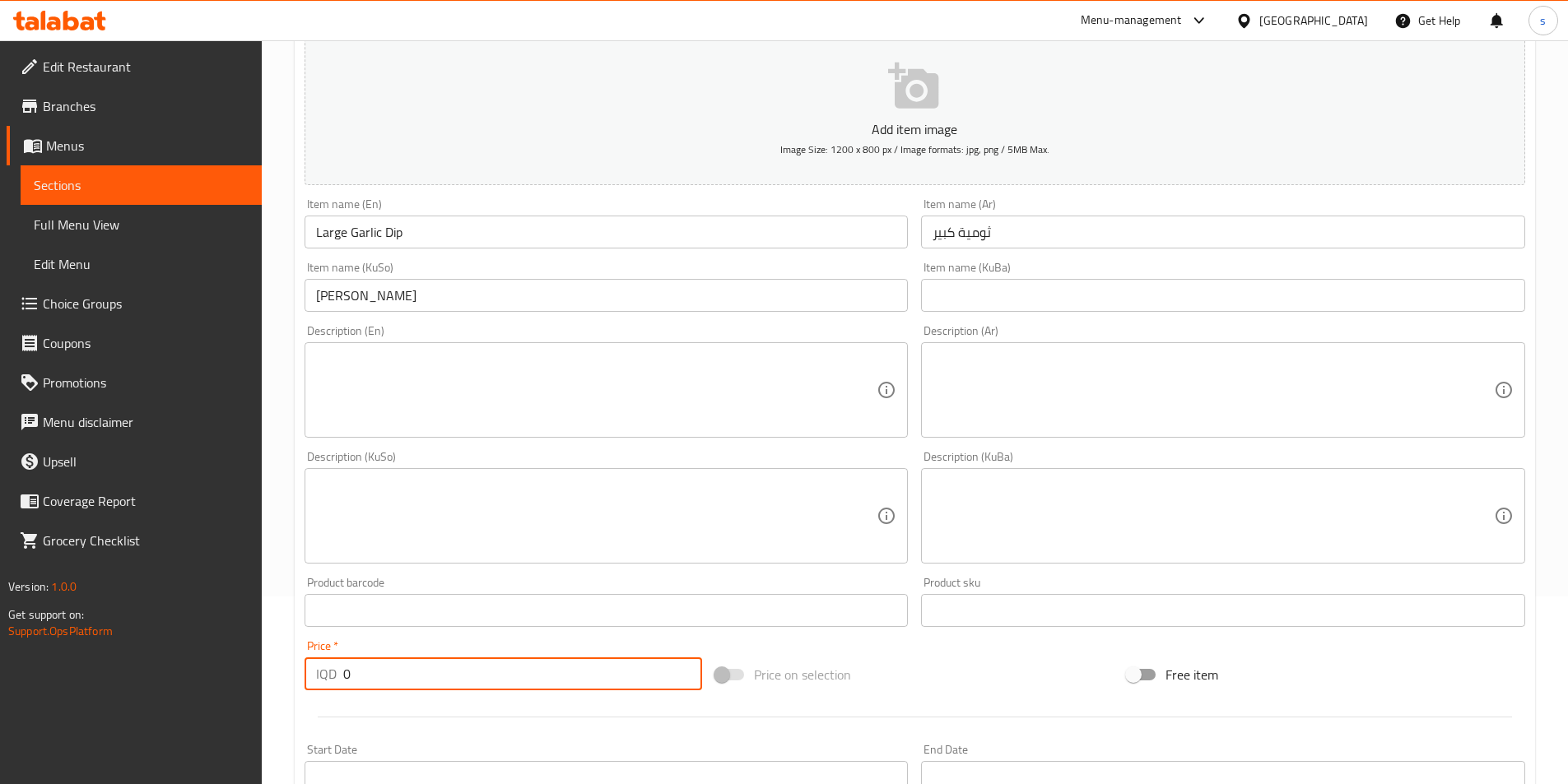
drag, startPoint x: 338, startPoint y: 686, endPoint x: 330, endPoint y: 686, distance: 8.0
click at [330, 686] on div "IQD 0 Price *" at bounding box center [503, 674] width 398 height 33
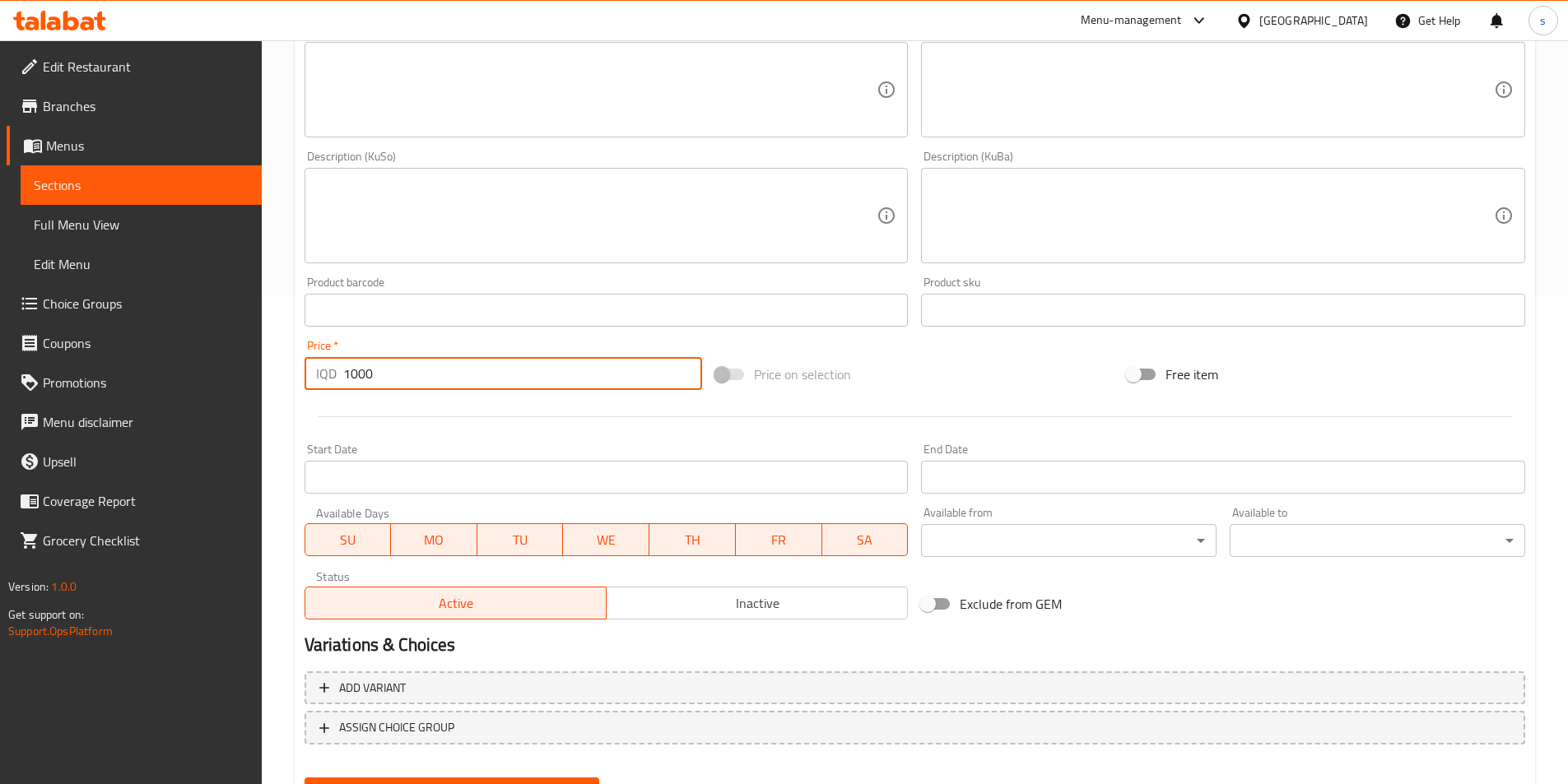
scroll to position [568, 0]
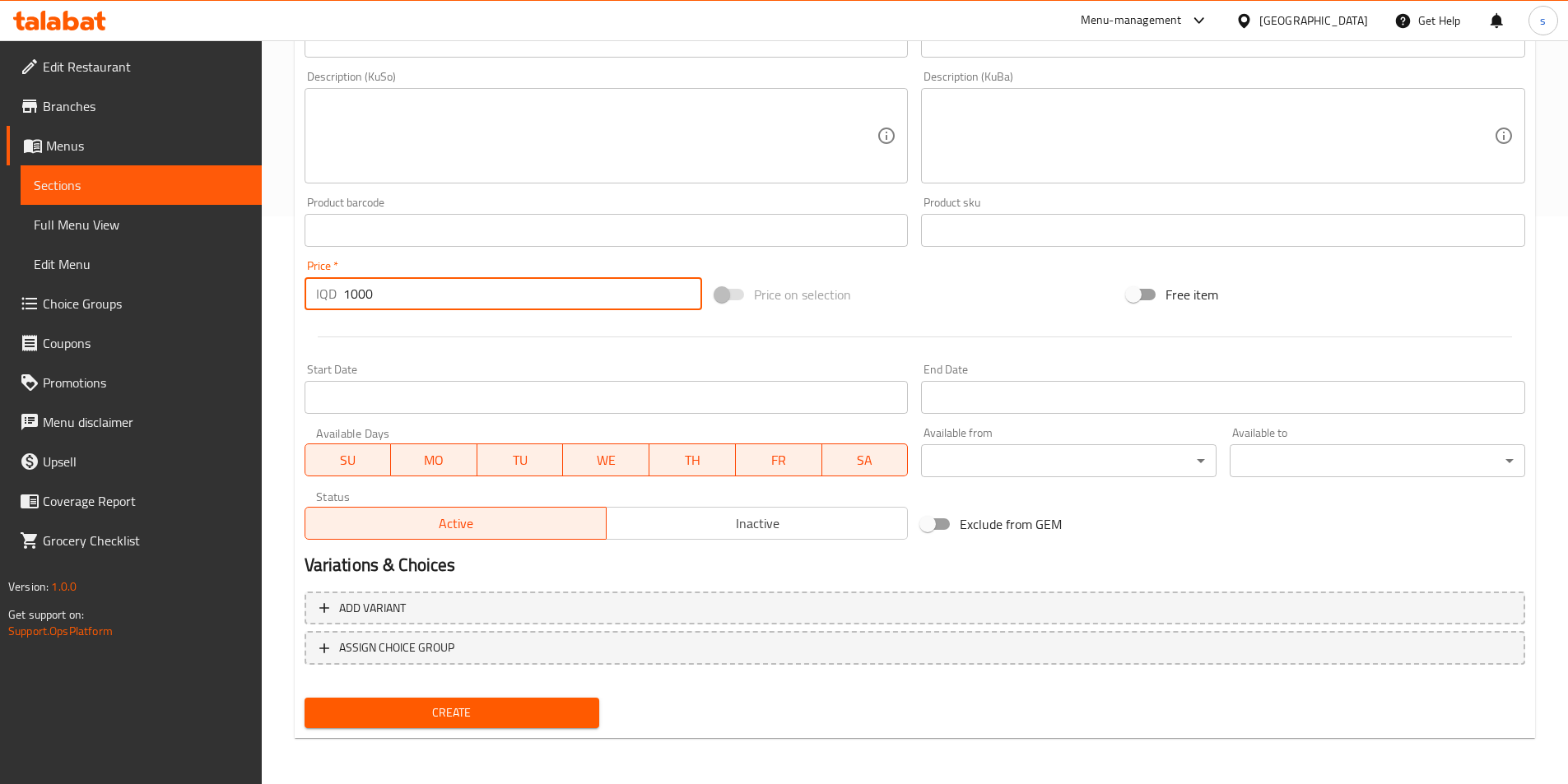
type input "1000"
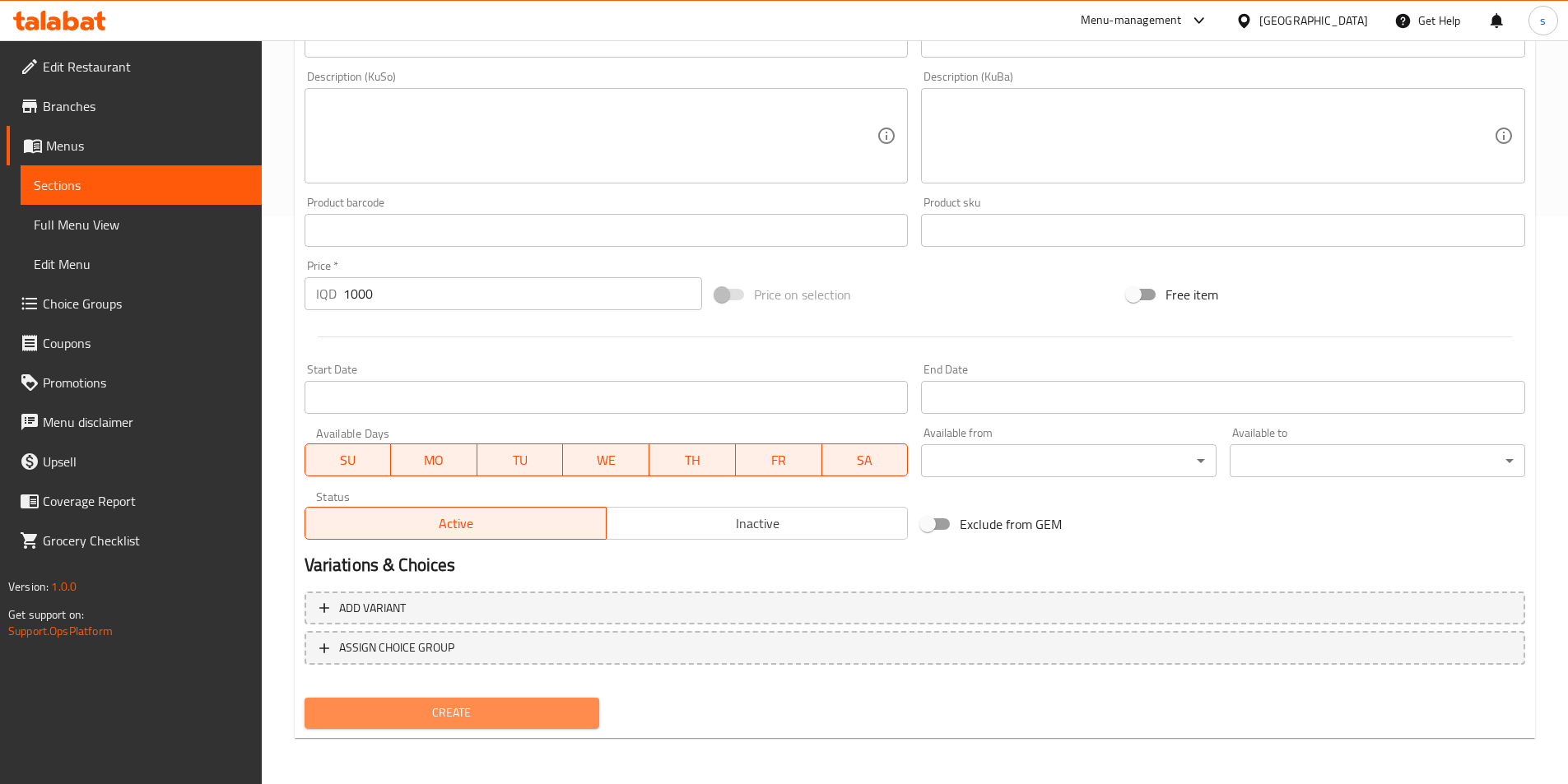
click at [495, 720] on span "Create" at bounding box center [451, 712] width 269 height 20
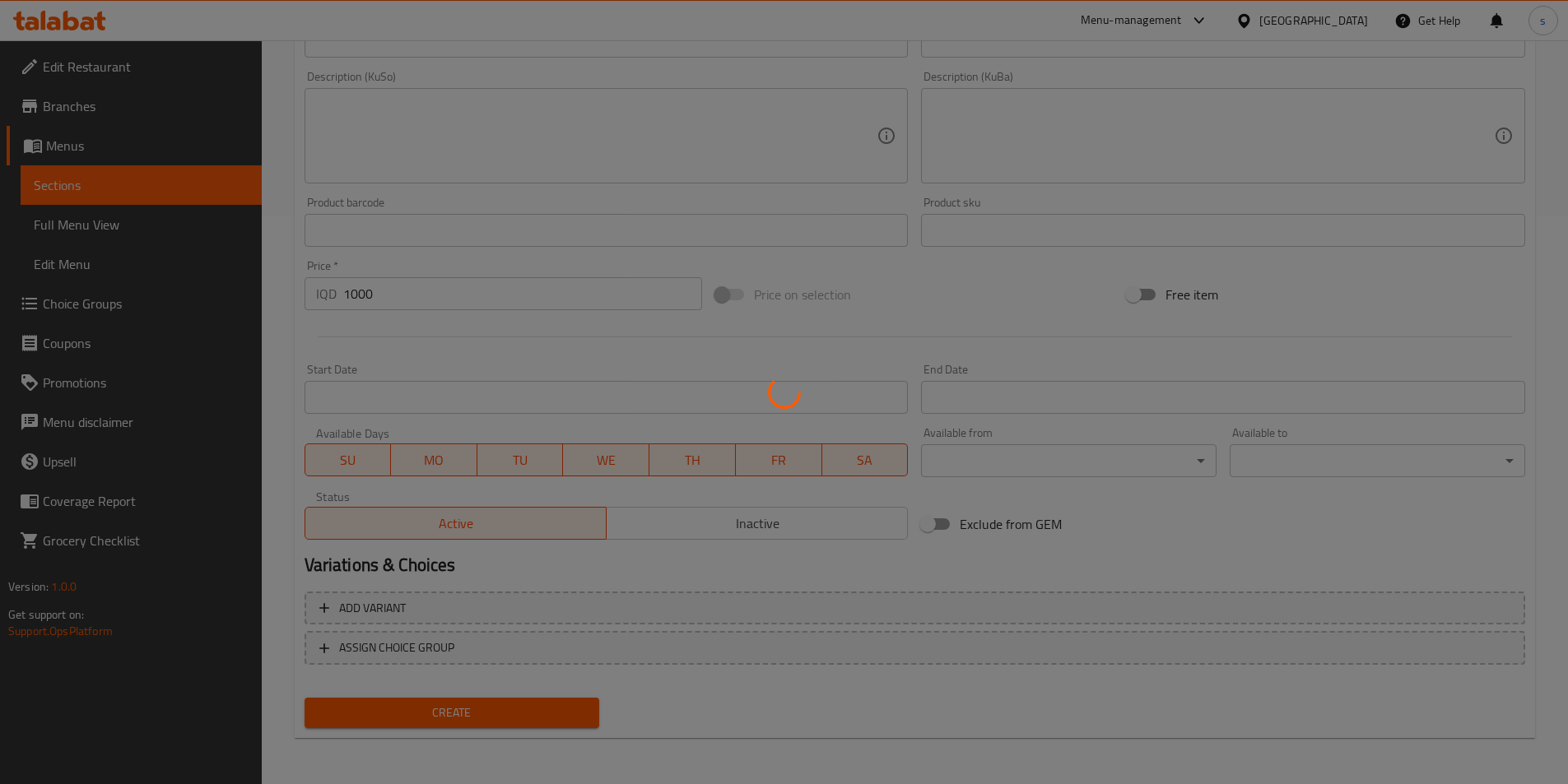
type input "0"
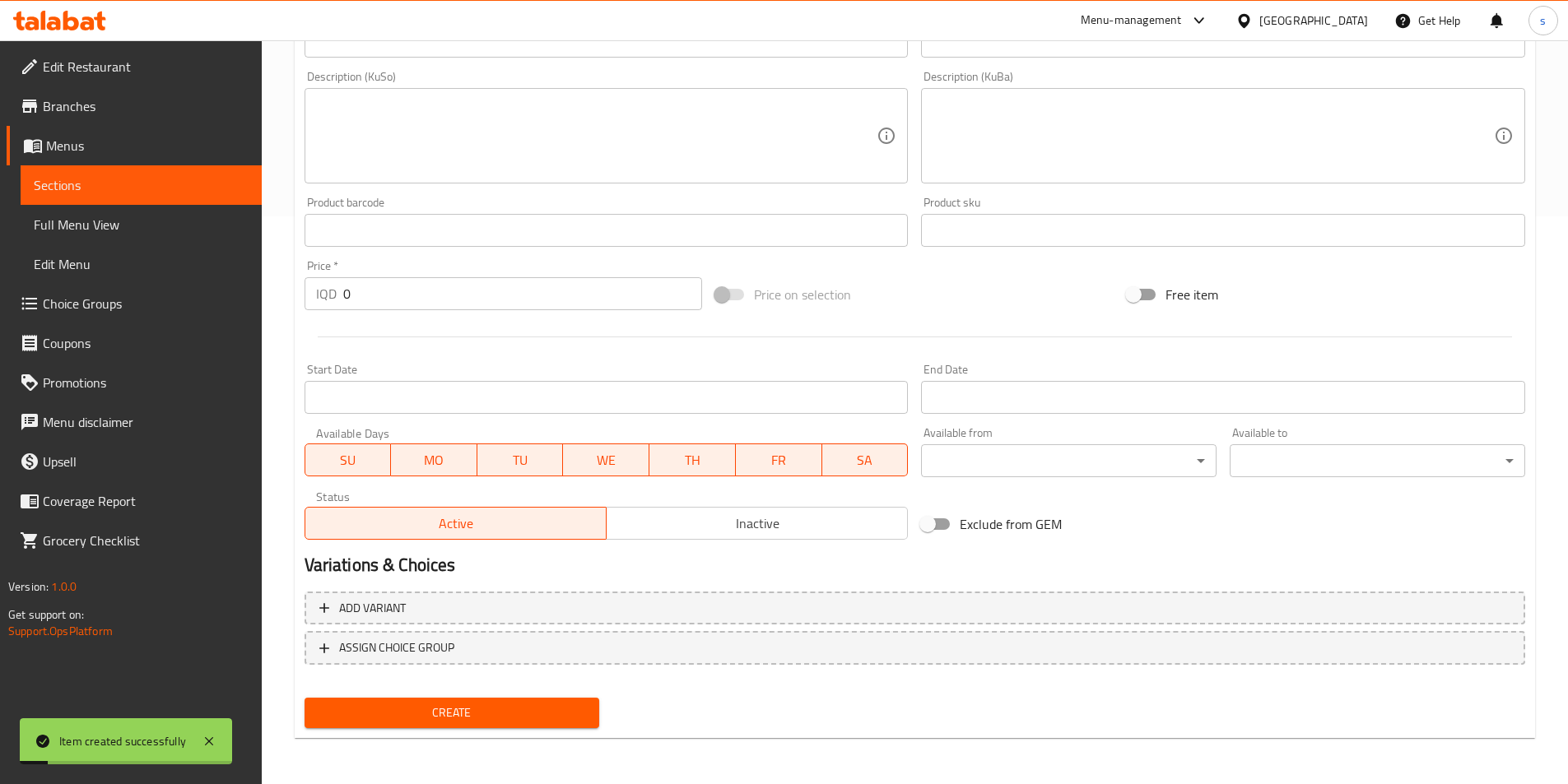
click at [69, 215] on span "Full Menu View" at bounding box center [140, 224] width 215 height 20
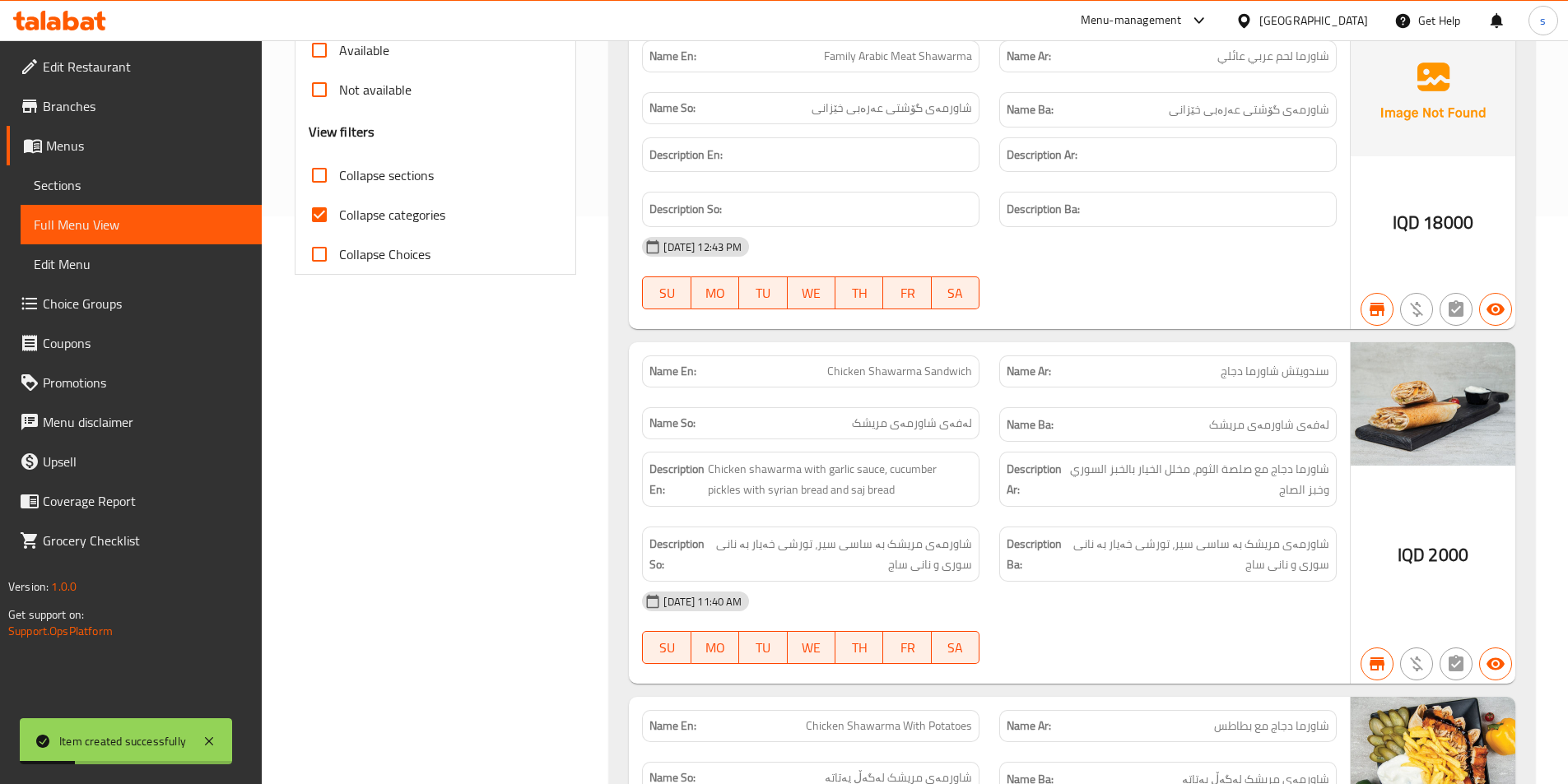
click at [76, 184] on span "Sections" at bounding box center [140, 185] width 215 height 20
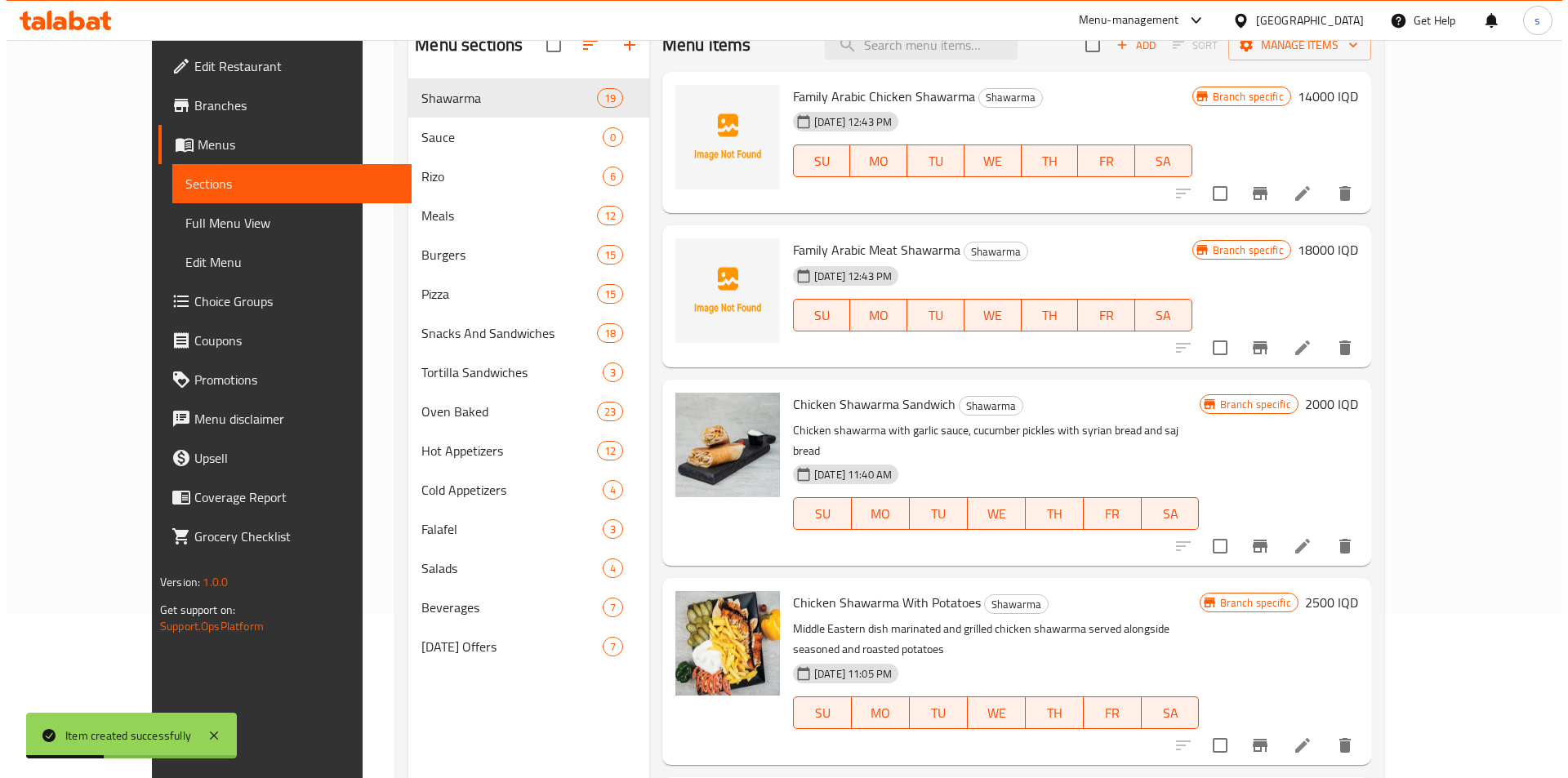
scroll to position [91, 0]
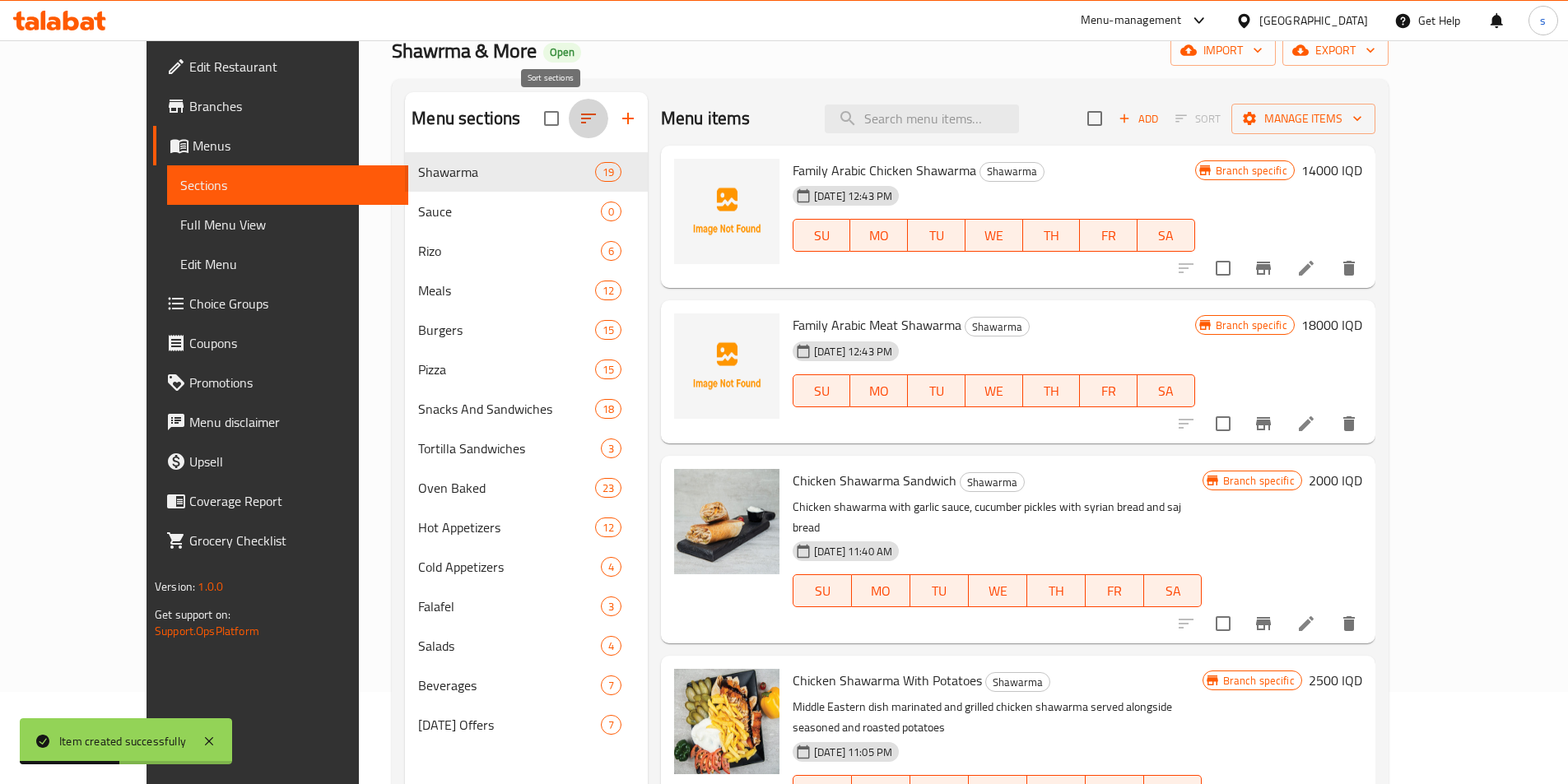
click at [578, 109] on icon "button" at bounding box center [588, 118] width 20 height 20
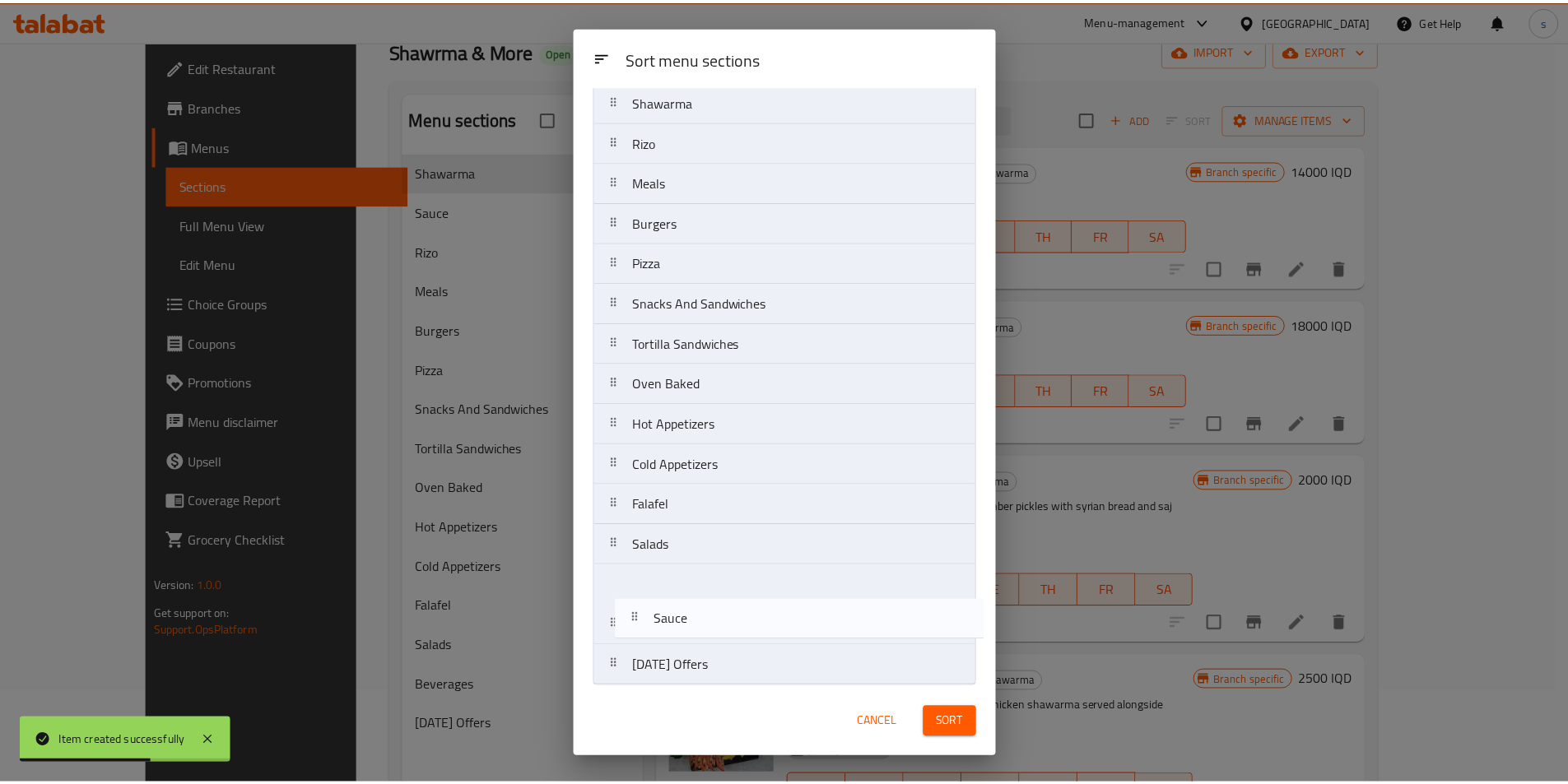
scroll to position [58, 0]
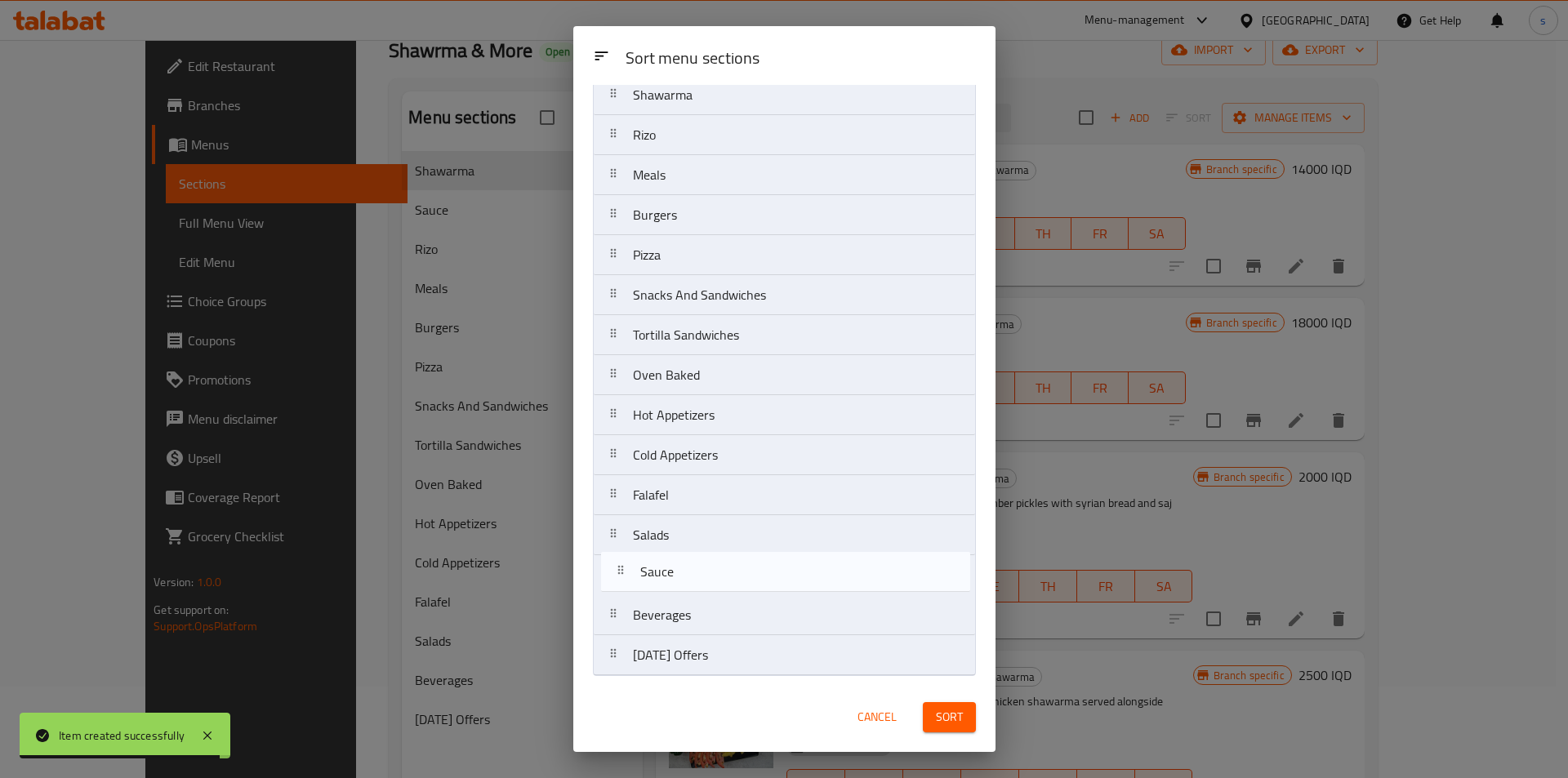
drag, startPoint x: 641, startPoint y: 189, endPoint x: 650, endPoint y: 578, distance: 389.1
click at [650, 578] on nav "Shawarma Sauce Rizo Meals Burgers Pizza Snacks And Sandwiches Tortilla Sandwich…" at bounding box center [784, 375] width 383 height 602
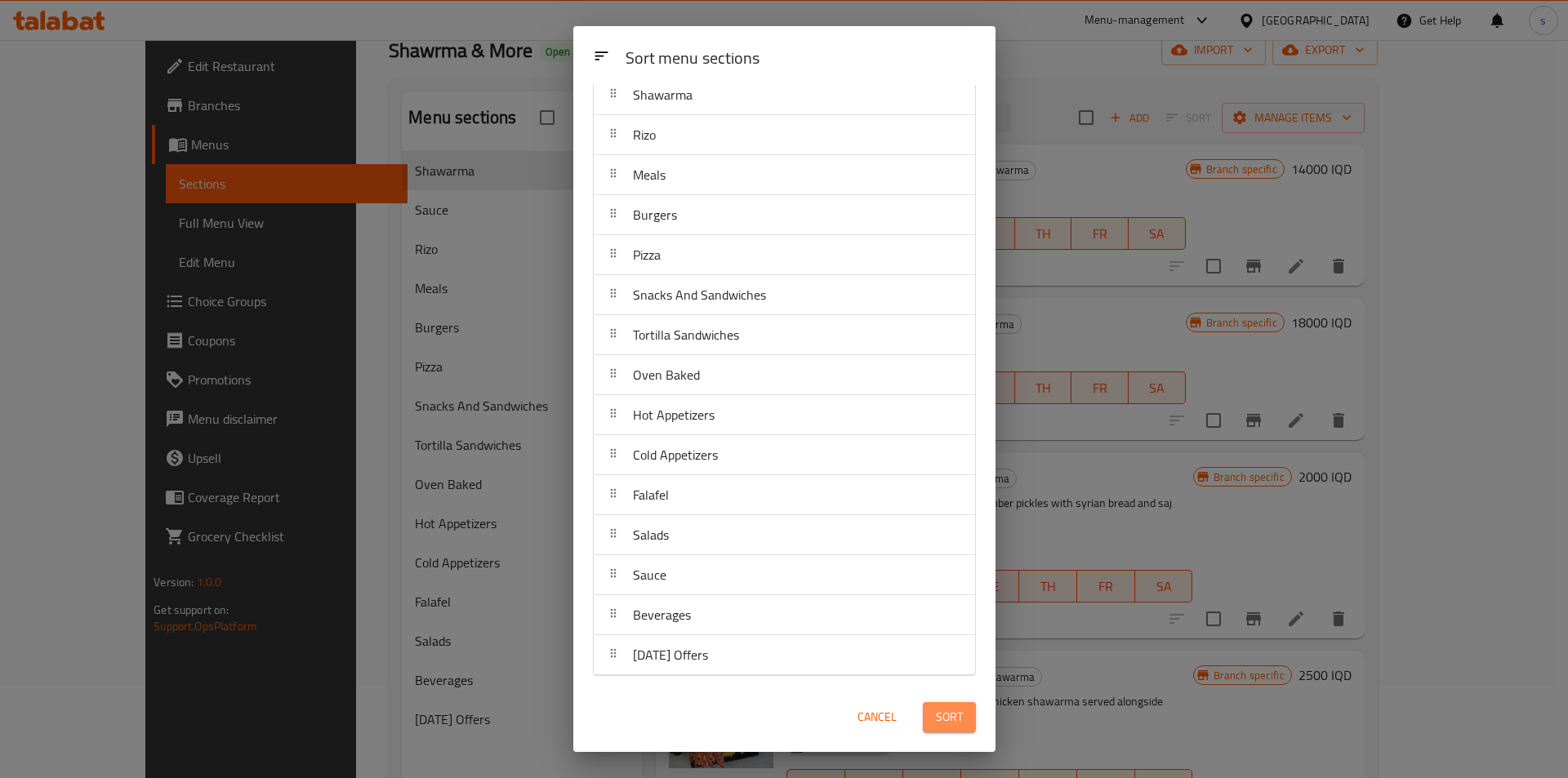
click at [957, 714] on span "Sort" at bounding box center [949, 716] width 27 height 20
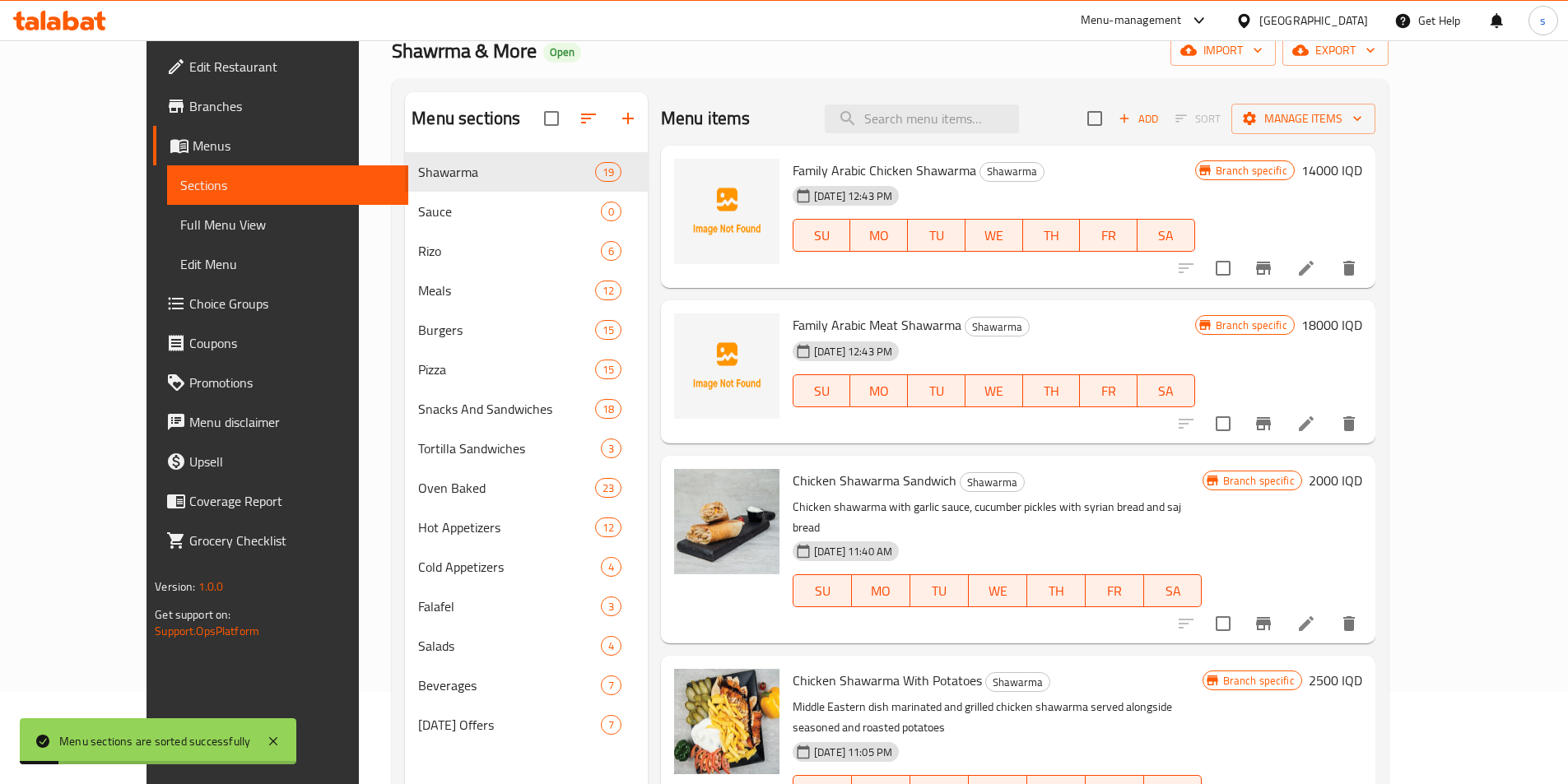
click at [181, 233] on span "Full Menu View" at bounding box center [287, 224] width 215 height 20
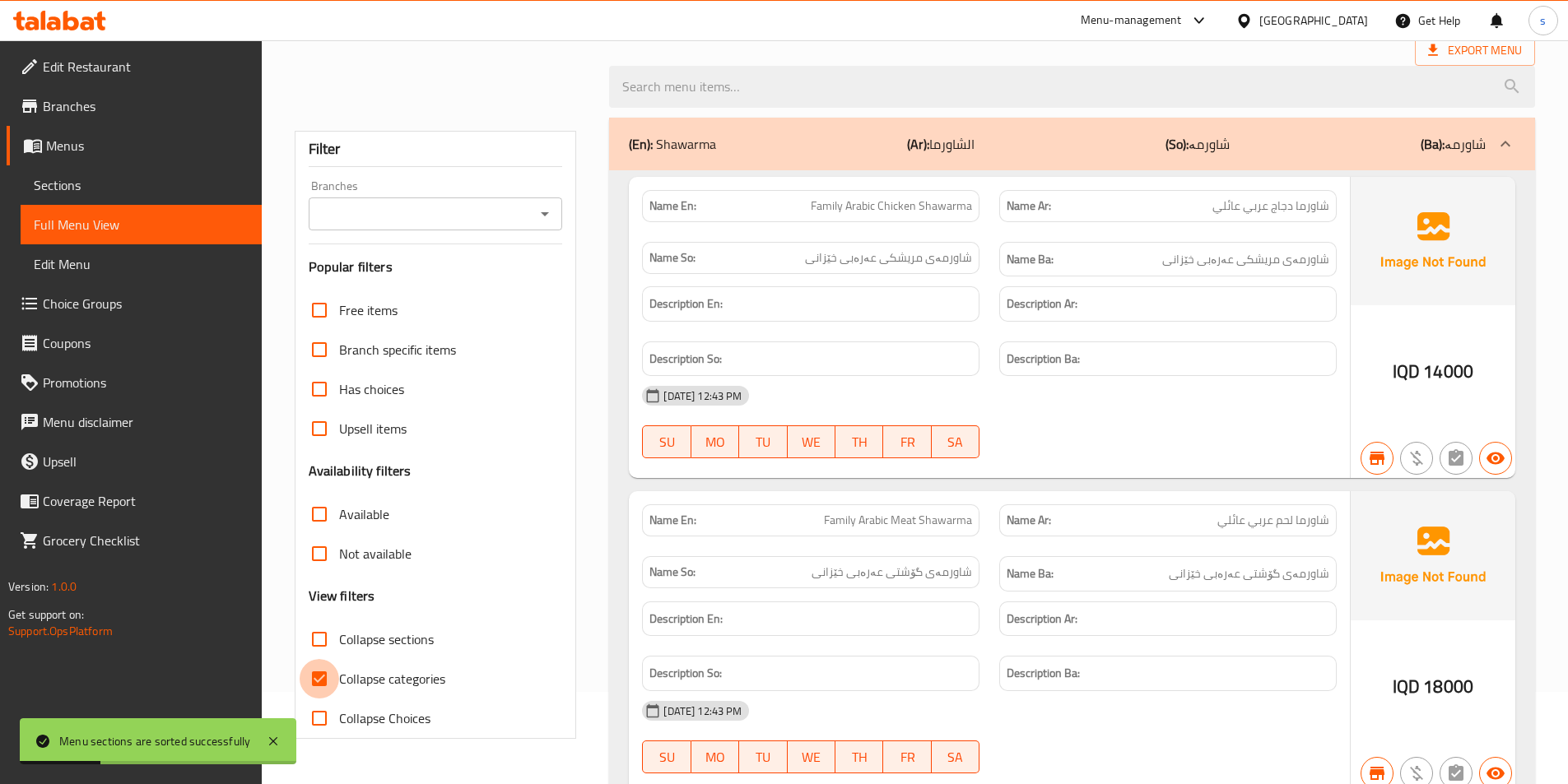
click at [327, 673] on input "Collapse categories" at bounding box center [319, 678] width 39 height 39
checkbox input "false"
click at [325, 638] on input "Collapse sections" at bounding box center [319, 639] width 39 height 39
checkbox input "true"
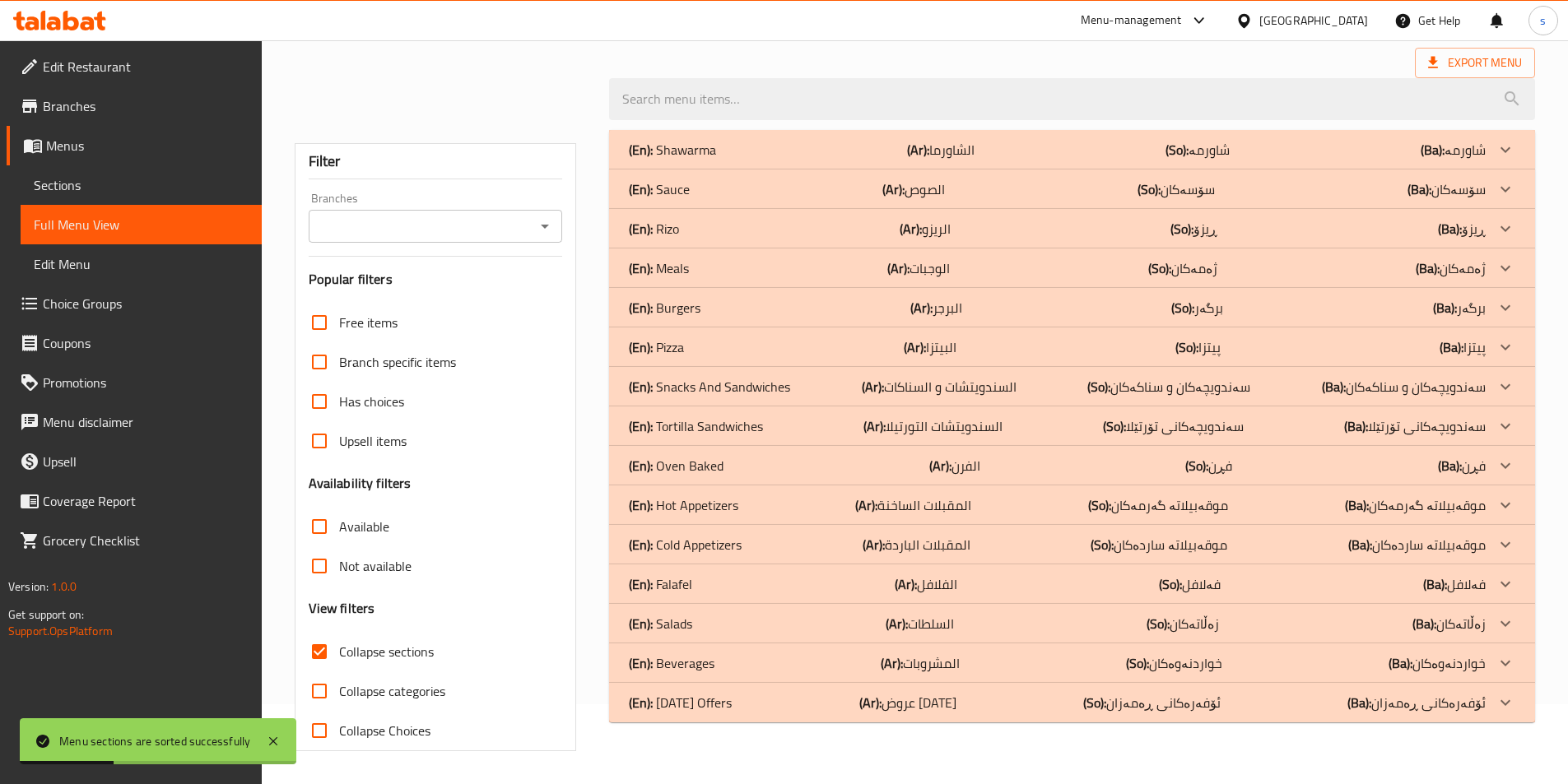
click at [540, 221] on icon "Open" at bounding box center [544, 226] width 20 height 20
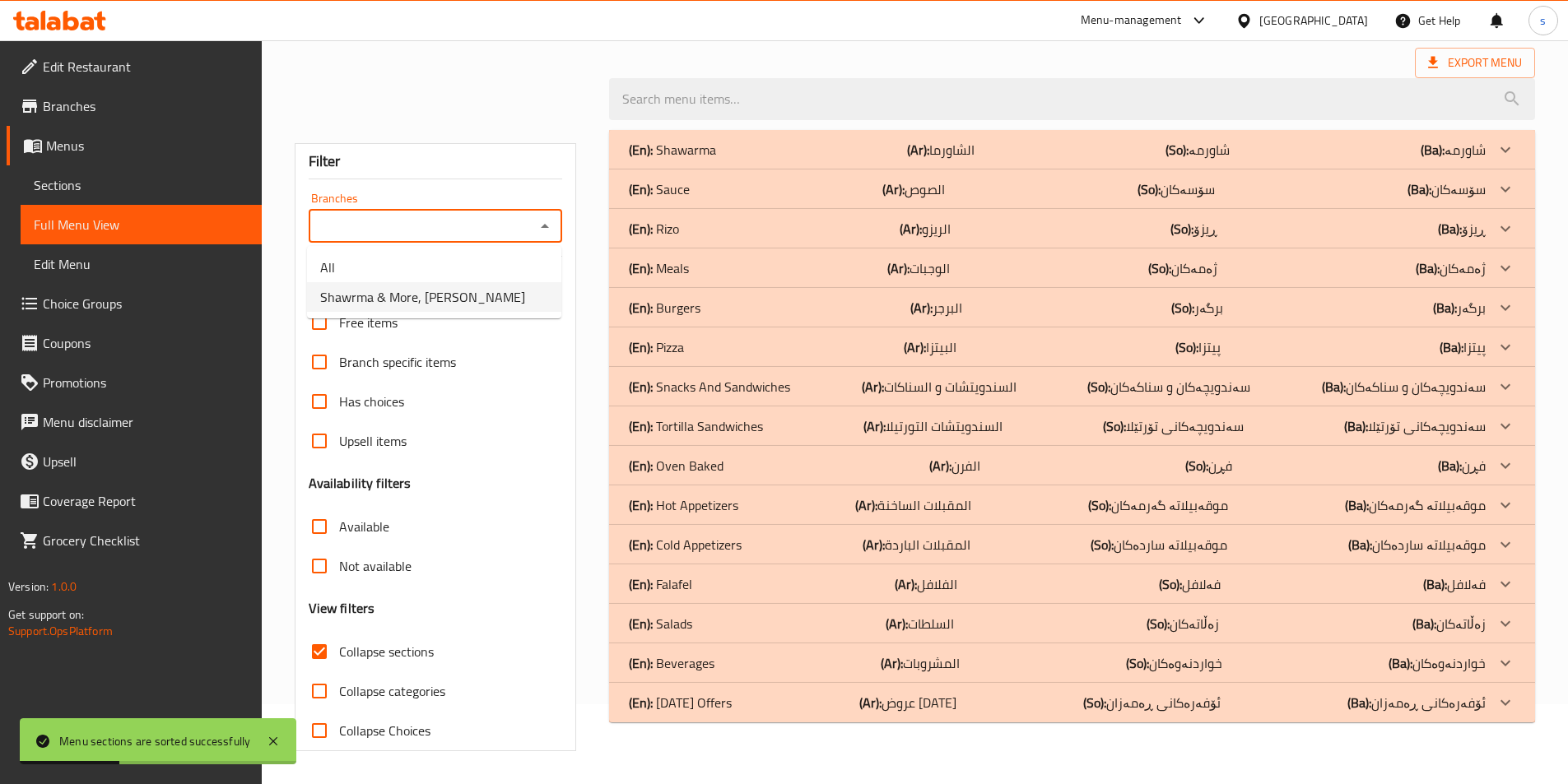
click at [506, 301] on li "Shawrma & More, [PERSON_NAME]" at bounding box center [434, 297] width 254 height 30
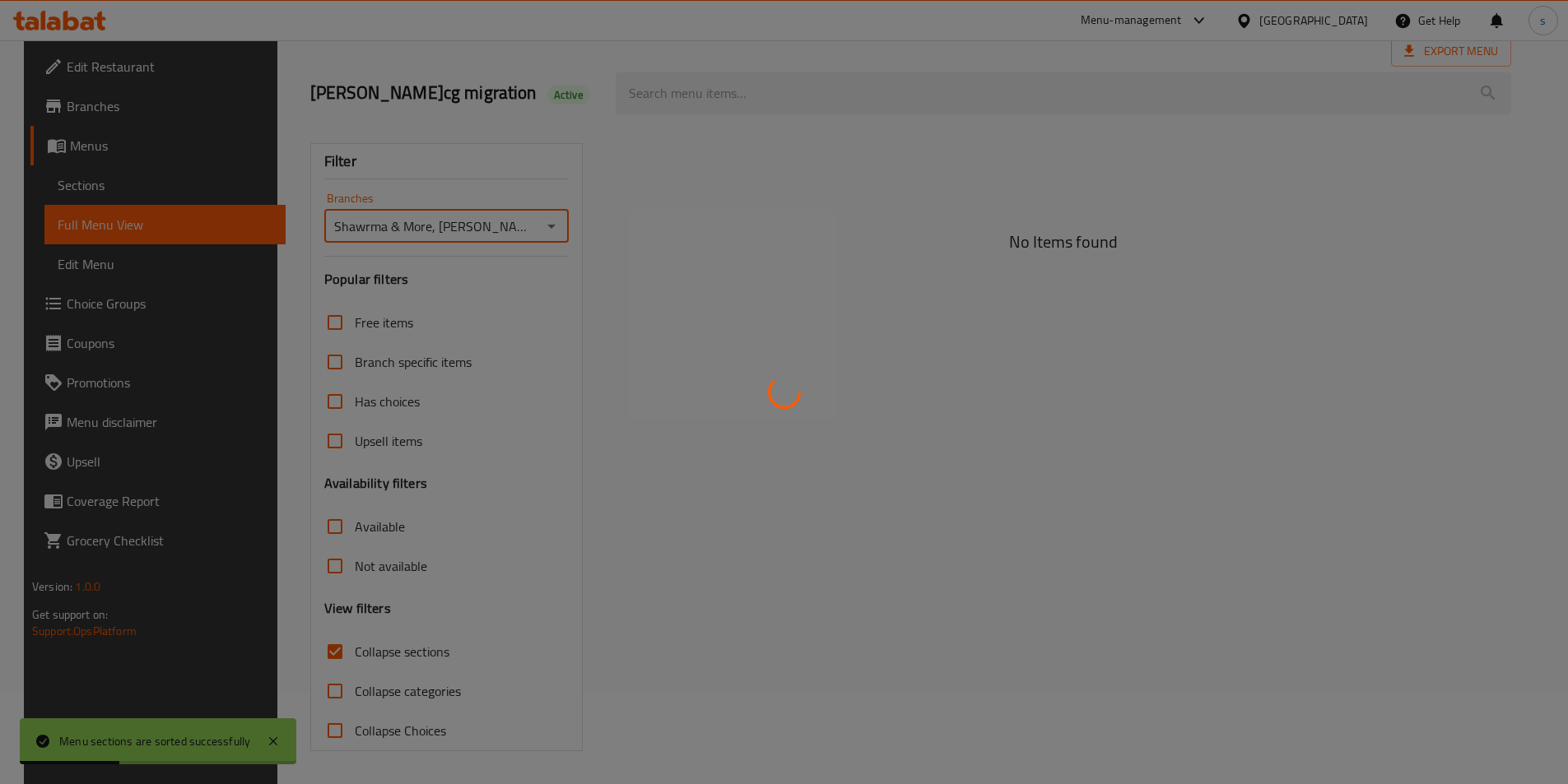
scroll to position [91, 0]
type input "Shawrma & More, [PERSON_NAME]"
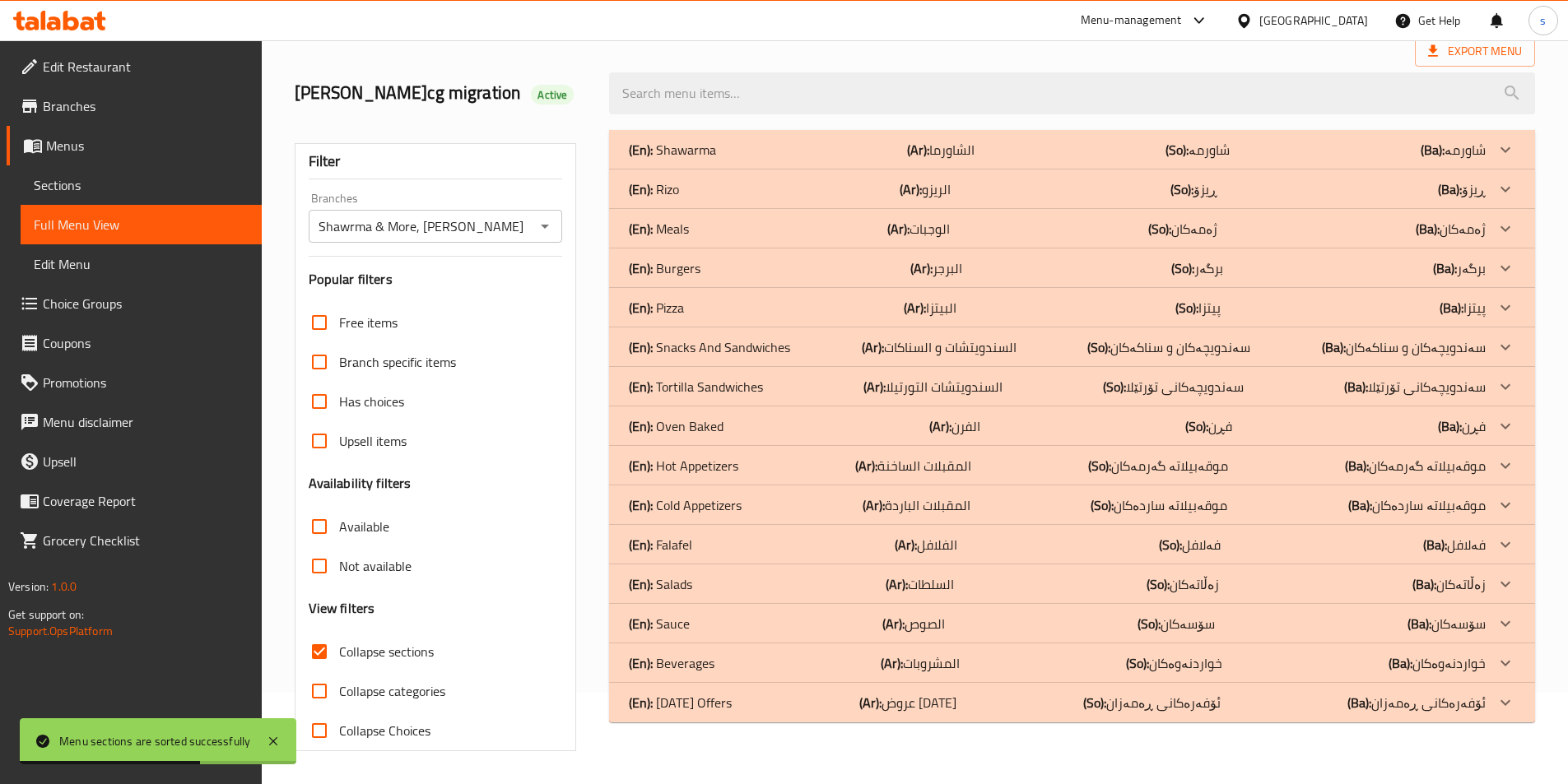
click at [773, 611] on div "(En): Sauce (Ar): الصوص (So): سۆسەکان (Ba): سۆسەکان" at bounding box center [1072, 623] width 926 height 39
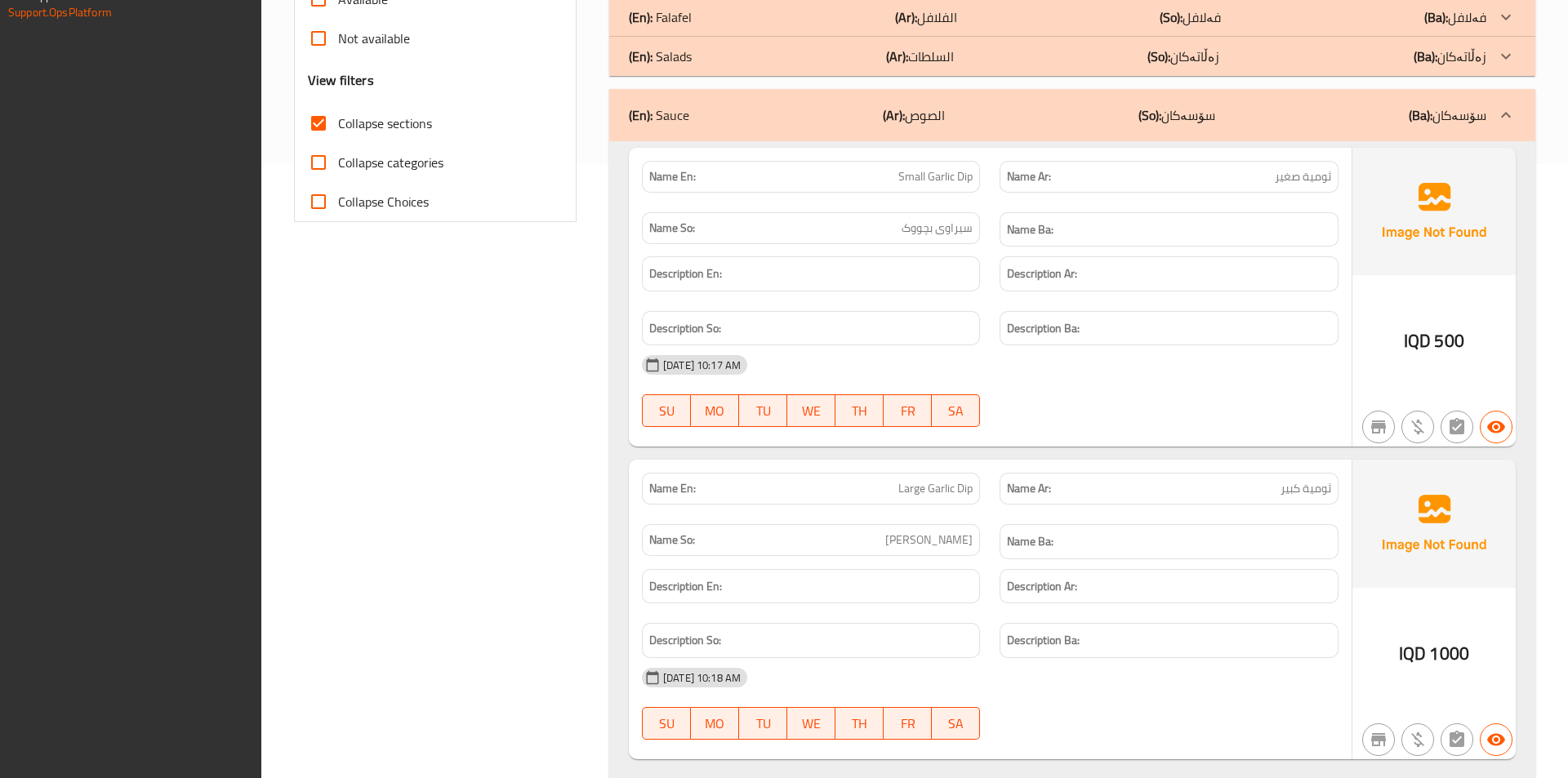
scroll to position [752, 0]
